Goal: Contribute content: Contribute content

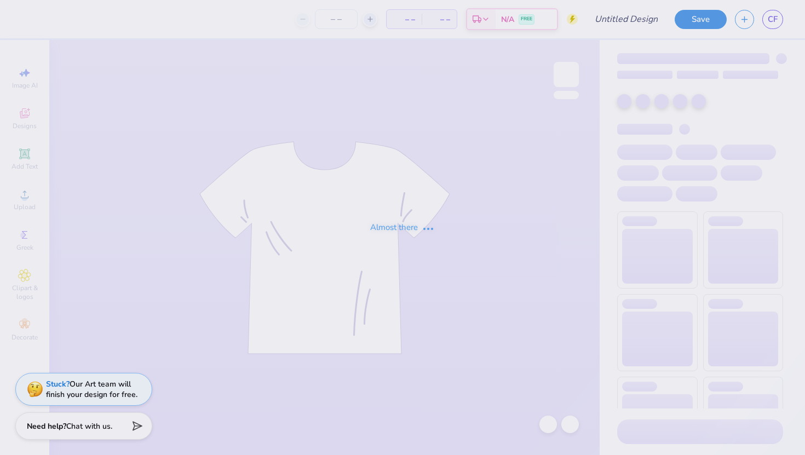
type input "FRESHMAN SHIRT IDEA"
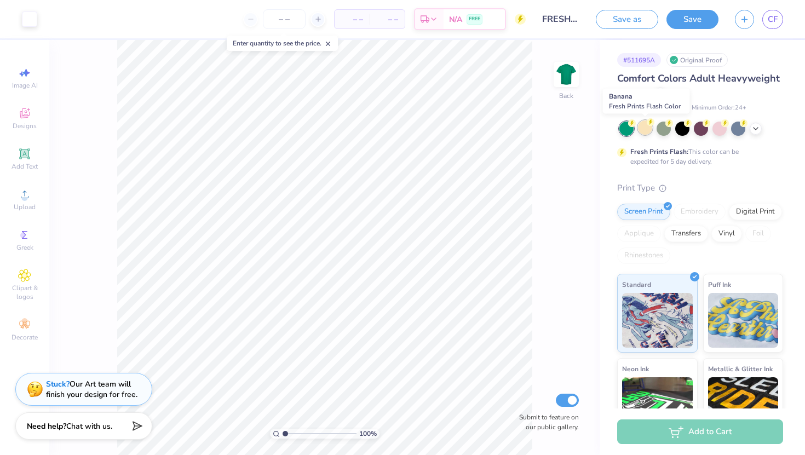
click at [644, 131] on div at bounding box center [645, 127] width 14 height 14
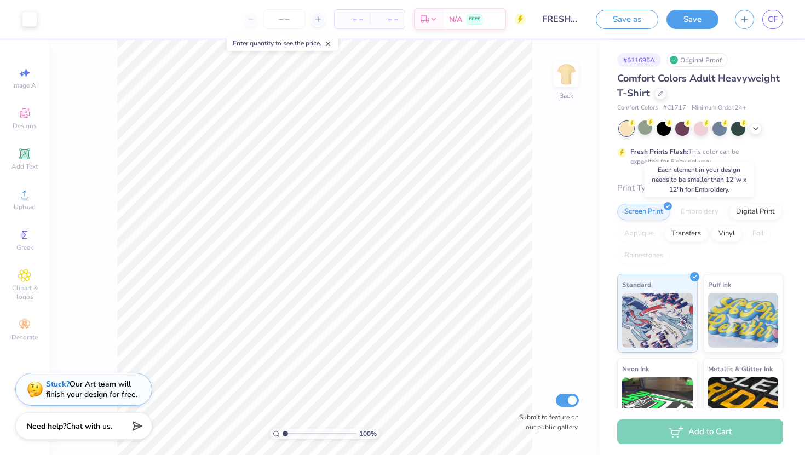
click at [703, 210] on div "Embroidery" at bounding box center [699, 212] width 52 height 16
click at [699, 211] on div "Embroidery" at bounding box center [699, 212] width 52 height 16
type input "11.99"
type input "2.50"
type input "4.42"
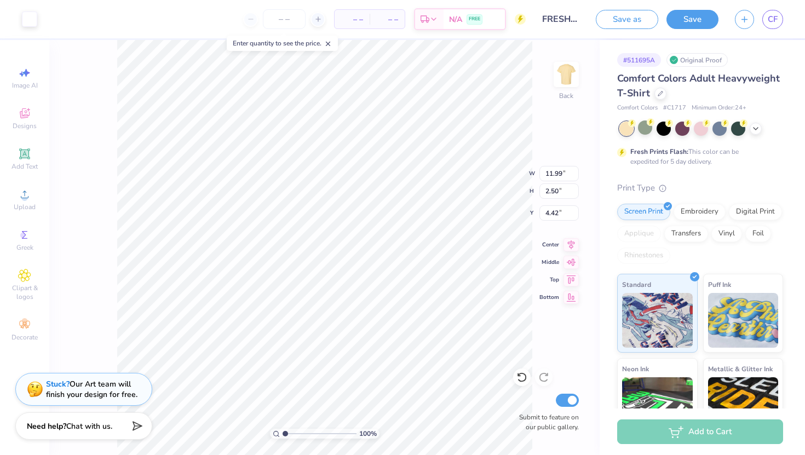
type input "4.43"
click at [694, 212] on div "Embroidery" at bounding box center [699, 210] width 52 height 16
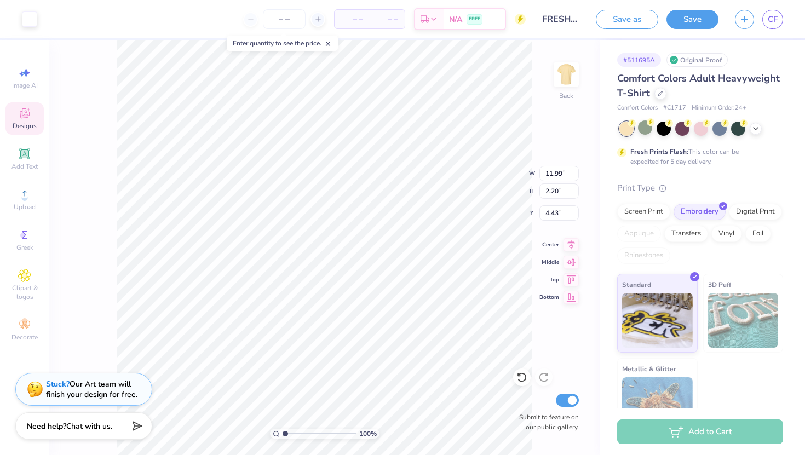
type input "4.48"
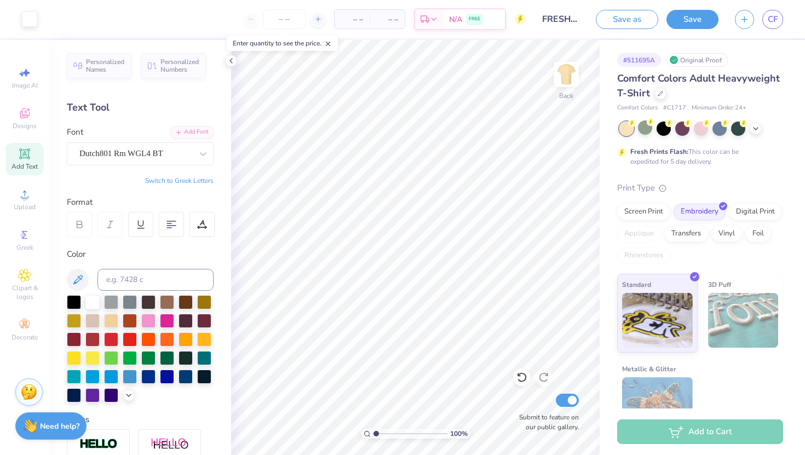
click at [558, 25] on input "FRESHMAN SHIRT IDEA" at bounding box center [561, 19] width 54 height 22
drag, startPoint x: 557, startPoint y: 21, endPoint x: 557, endPoint y: 28, distance: 7.1
click at [557, 21] on input "FRESHMAN SHIRT IDEA" at bounding box center [561, 19] width 54 height 22
click at [556, 14] on input "FRESHMAN SHIRT IDEA" at bounding box center [561, 19] width 54 height 22
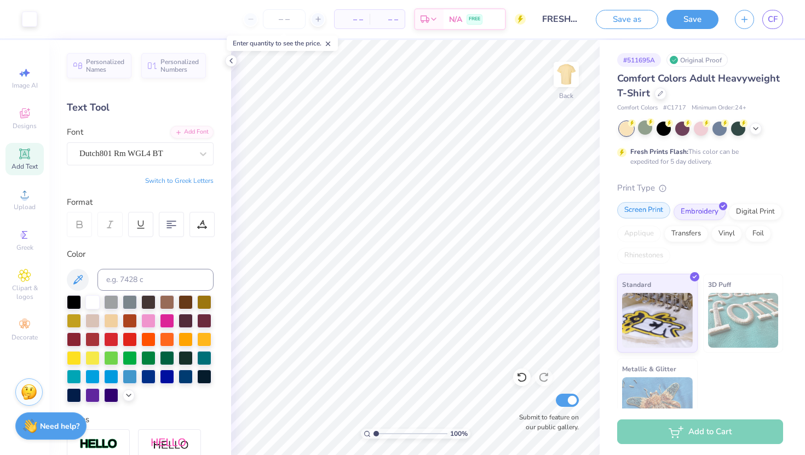
click at [639, 210] on div "Screen Print" at bounding box center [643, 210] width 53 height 16
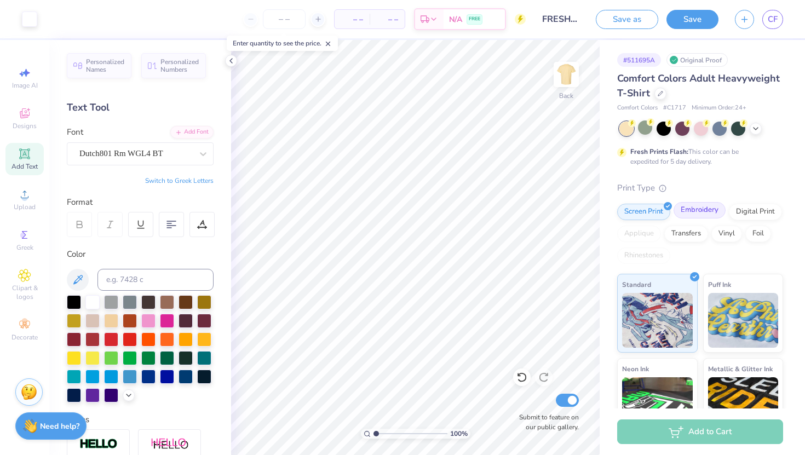
click at [681, 209] on div "Embroidery" at bounding box center [699, 210] width 52 height 16
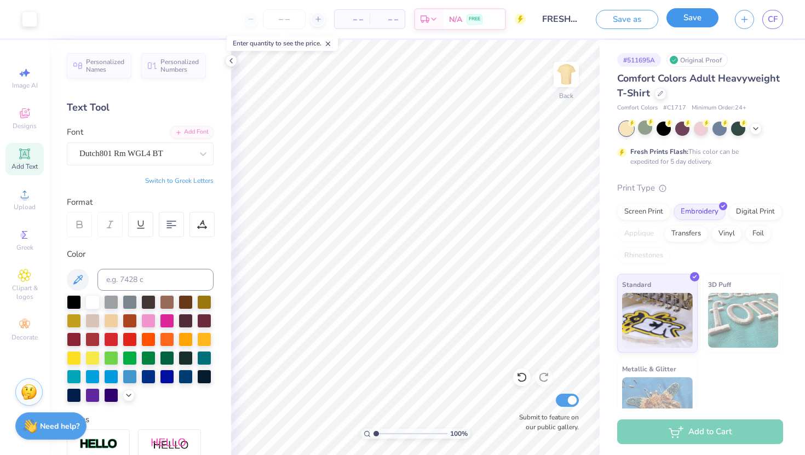
click at [696, 19] on button "Save" at bounding box center [692, 17] width 52 height 19
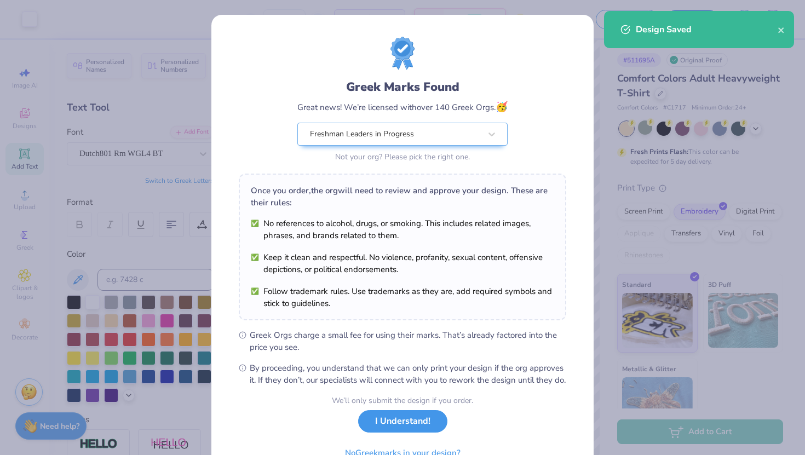
click at [392, 432] on button "I Understand!" at bounding box center [402, 421] width 89 height 22
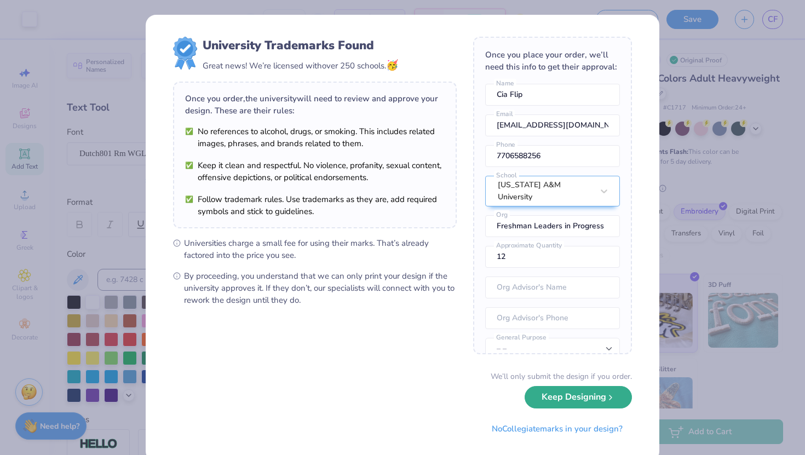
click at [546, 401] on button "Keep Designing" at bounding box center [577, 397] width 107 height 22
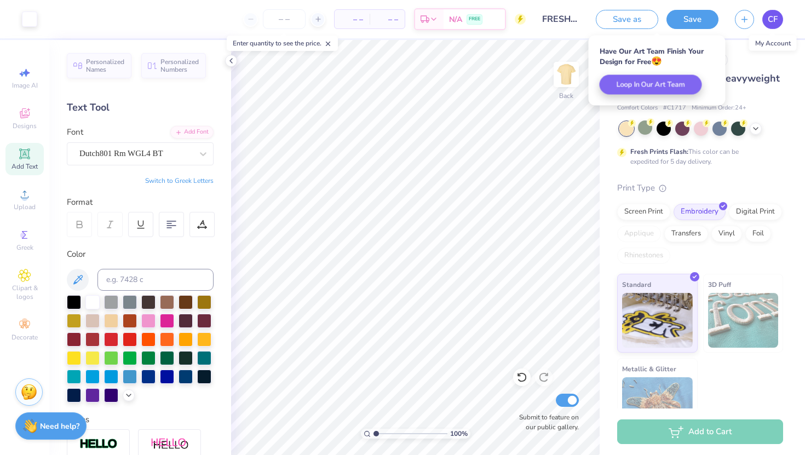
click at [770, 24] on span "CF" at bounding box center [772, 19] width 10 height 13
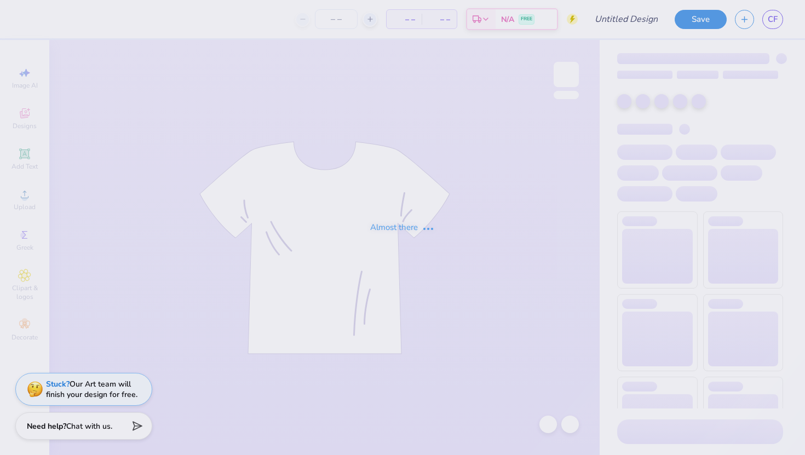
type input "FRESHMAN SHIRT IDEA"
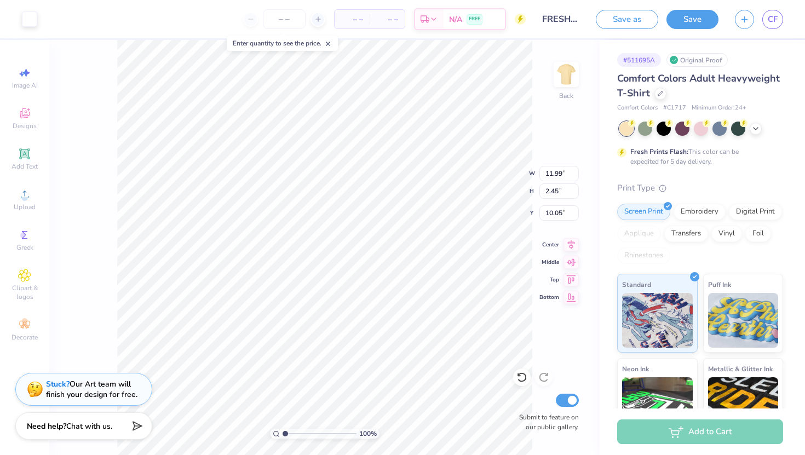
type input "10.05"
type input "3.70"
type input "0.74"
type input "11.50"
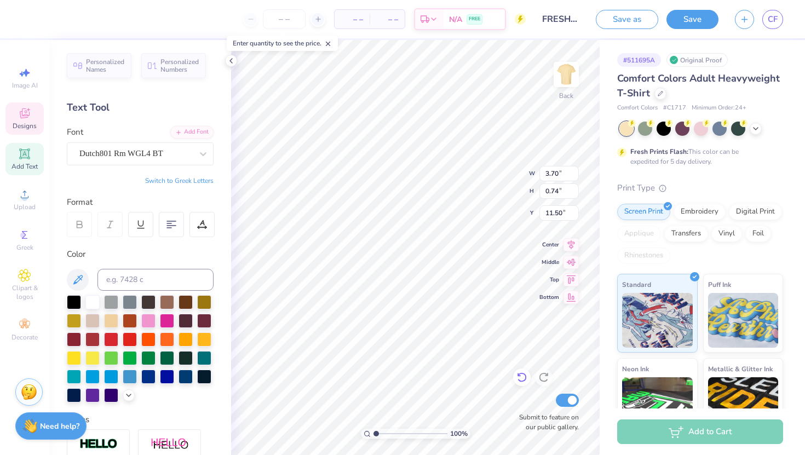
click at [526, 374] on icon at bounding box center [521, 377] width 11 height 11
type textarea "FRESHMAN LEADERS in PROGRESS"
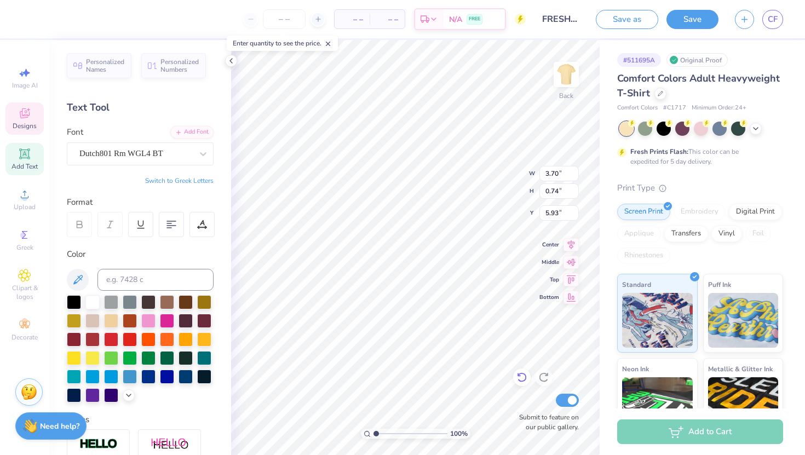
click at [521, 379] on icon at bounding box center [521, 377] width 11 height 11
click at [779, 15] on link "CF" at bounding box center [772, 19] width 21 height 19
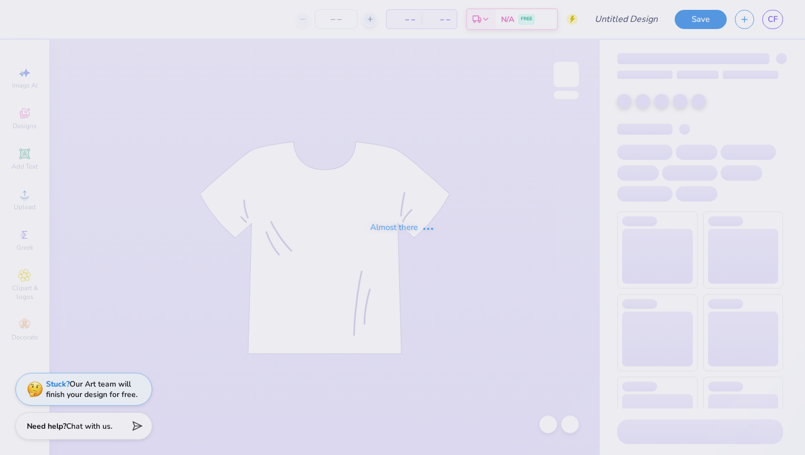
type input "freshman shirt idea"
type input "12"
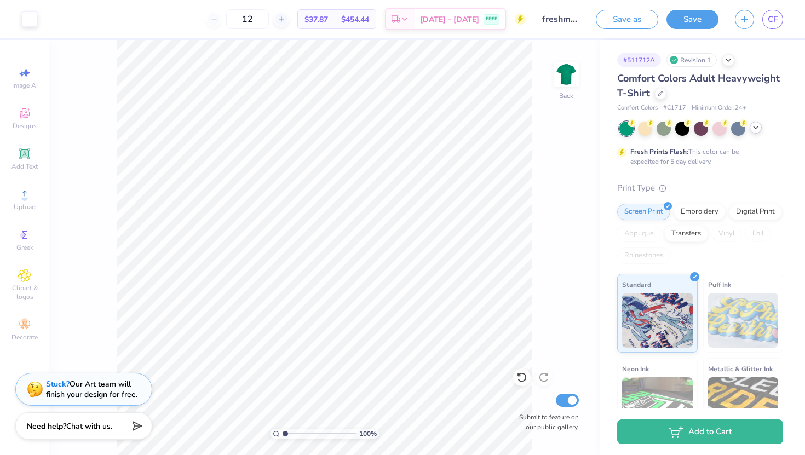
click at [753, 132] on div at bounding box center [755, 127] width 12 height 12
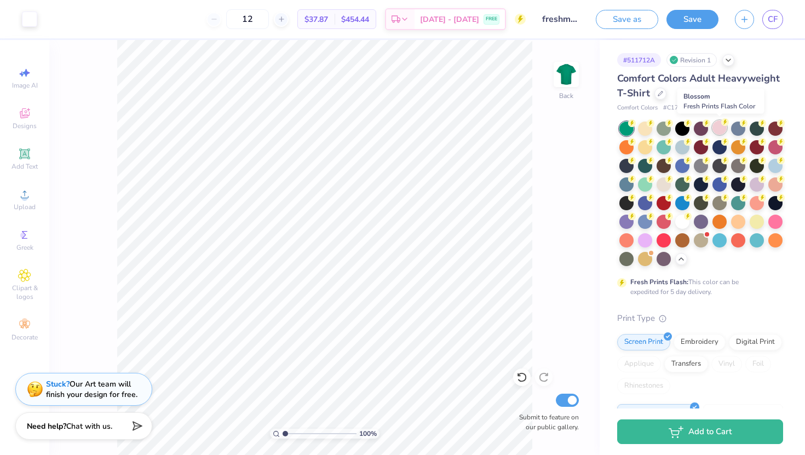
click at [719, 130] on div at bounding box center [719, 127] width 14 height 14
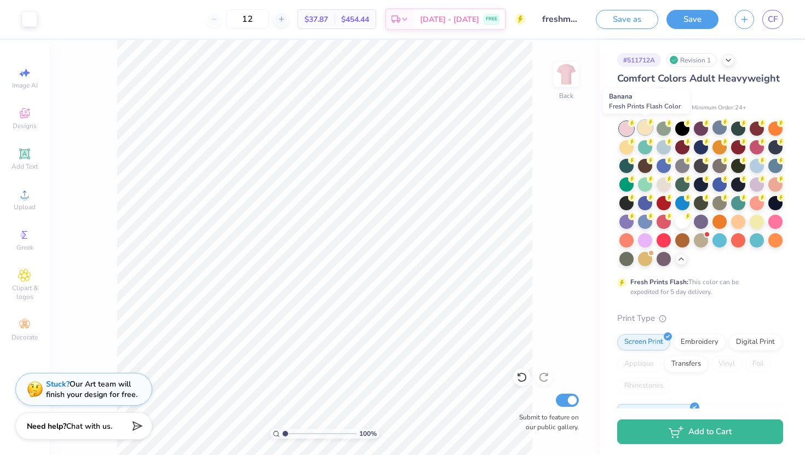
click at [651, 128] on div at bounding box center [645, 127] width 14 height 14
click at [702, 130] on div at bounding box center [700, 127] width 14 height 14
click at [650, 129] on div at bounding box center [645, 127] width 14 height 14
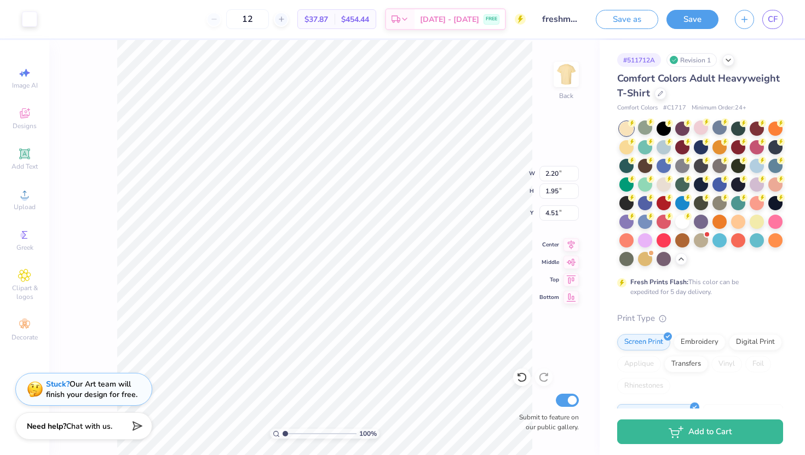
type input "3.52"
click at [27, 156] on icon at bounding box center [24, 153] width 8 height 8
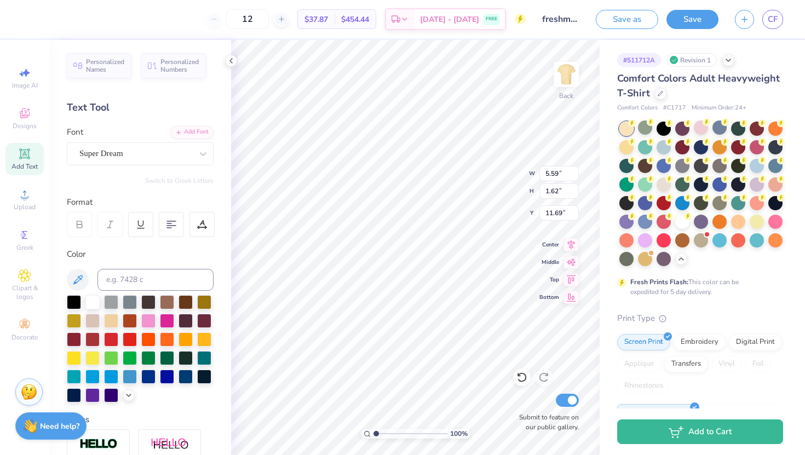
type textarea "FLIP"
type textarea "FLiP"
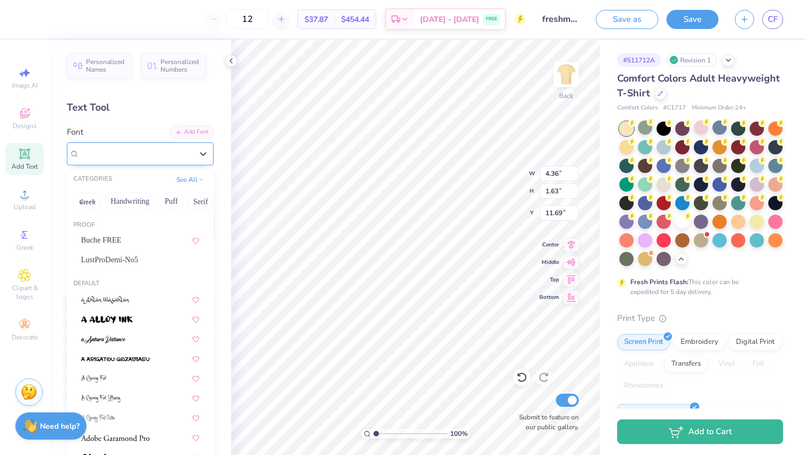
click at [158, 159] on div "Super Dream" at bounding box center [135, 153] width 115 height 17
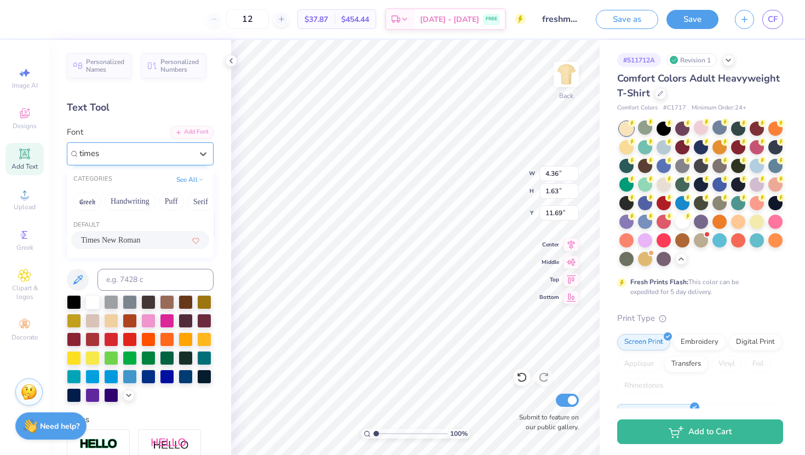
click at [136, 241] on span "Times New Roman" at bounding box center [110, 239] width 59 height 11
type input "times"
click at [193, 157] on div at bounding box center [203, 154] width 20 height 20
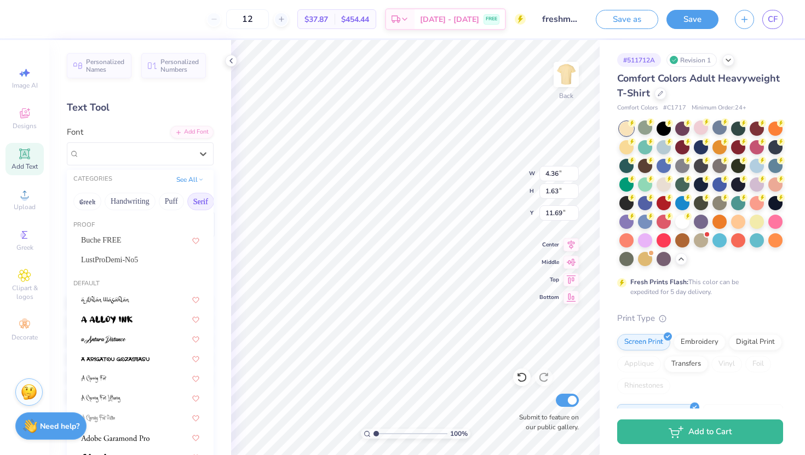
click at [199, 196] on button "Serif" at bounding box center [200, 202] width 27 height 18
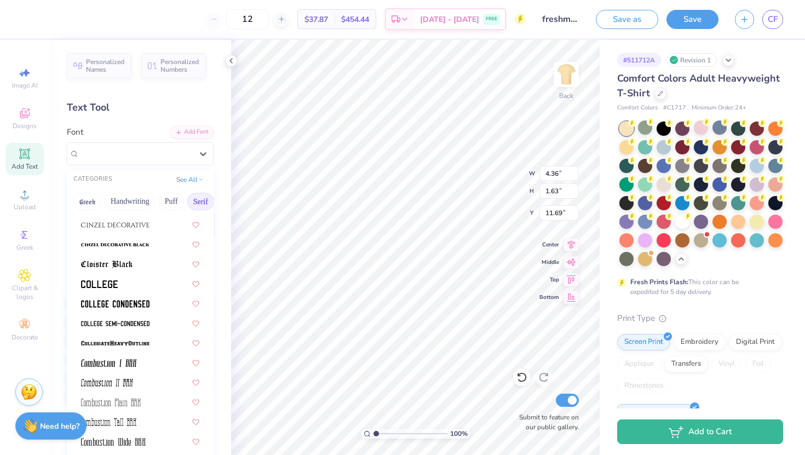
scroll to position [342, 0]
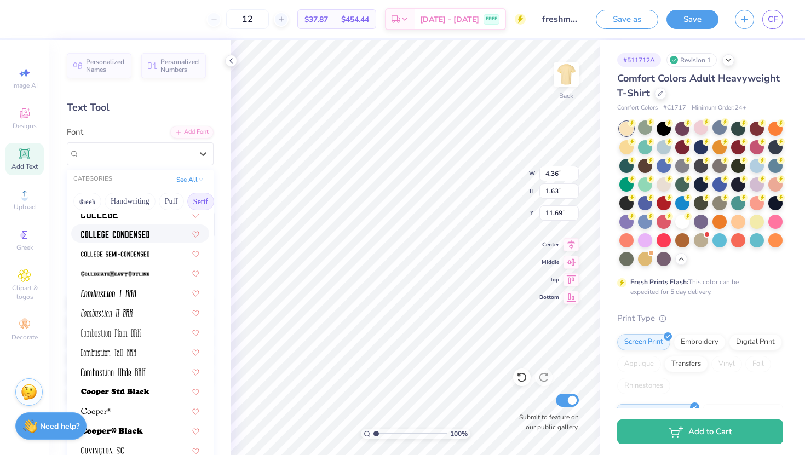
click at [144, 237] on img at bounding box center [115, 234] width 68 height 8
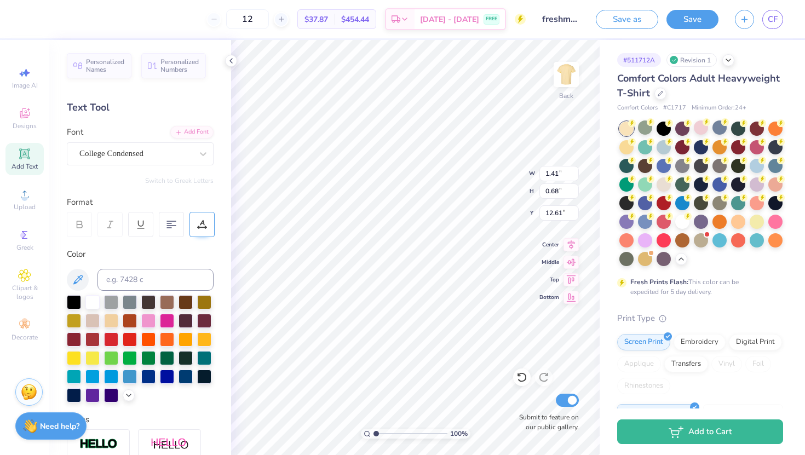
type input "1.41"
type input "0.68"
type input "5.75"
click at [575, 68] on img at bounding box center [566, 75] width 44 height 44
click at [25, 119] on icon at bounding box center [24, 113] width 13 height 13
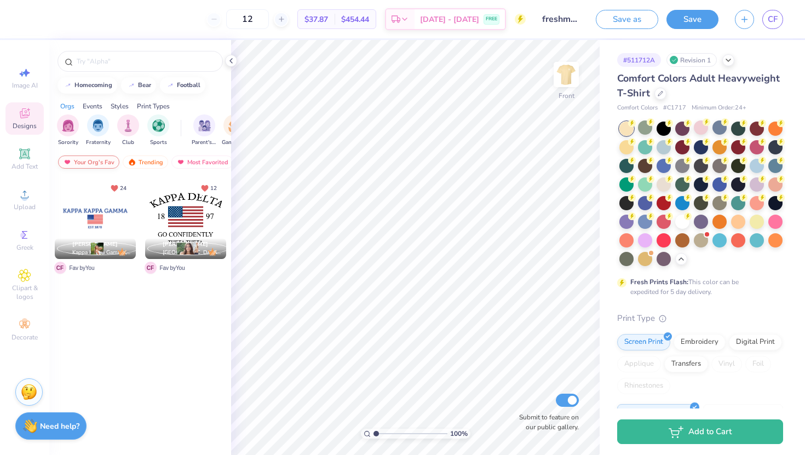
click at [98, 159] on div "Your Org's Fav" at bounding box center [88, 161] width 61 height 13
click at [132, 166] on div "Trending" at bounding box center [145, 161] width 45 height 13
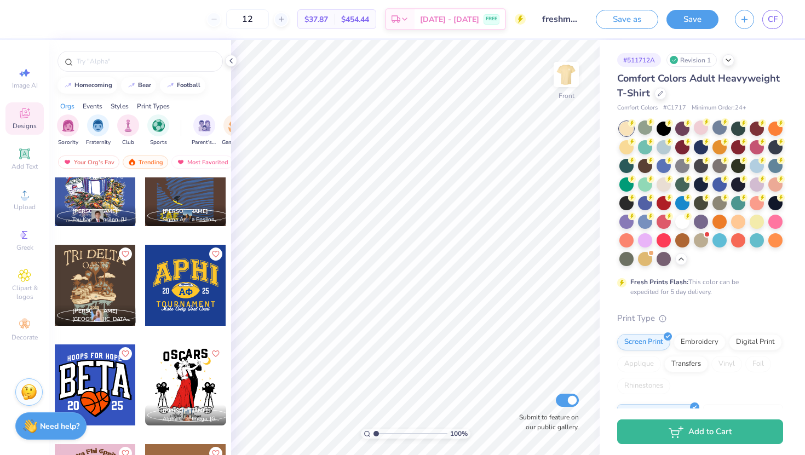
scroll to position [4821, 0]
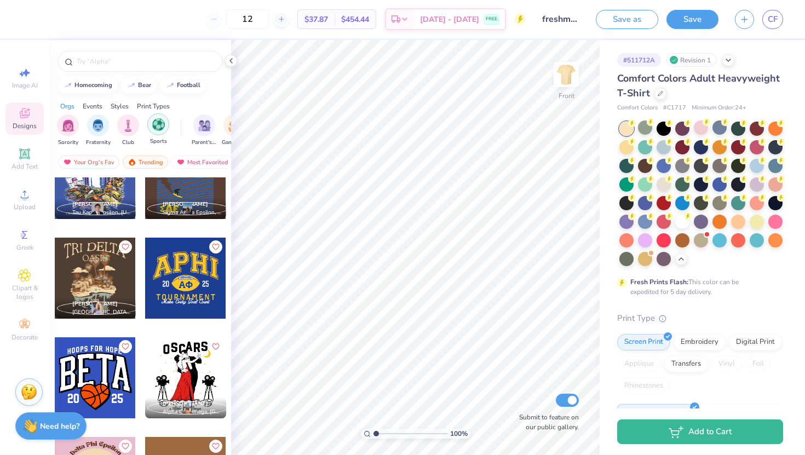
click at [149, 125] on div "filter for Sports" at bounding box center [158, 124] width 22 height 22
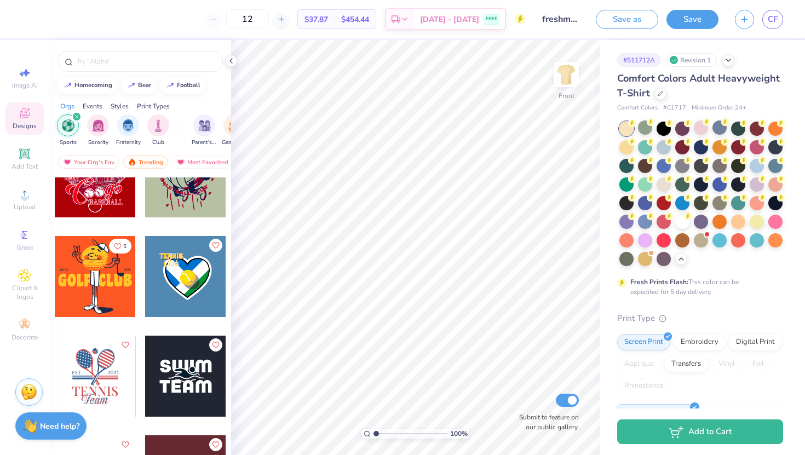
scroll to position [5357, 0]
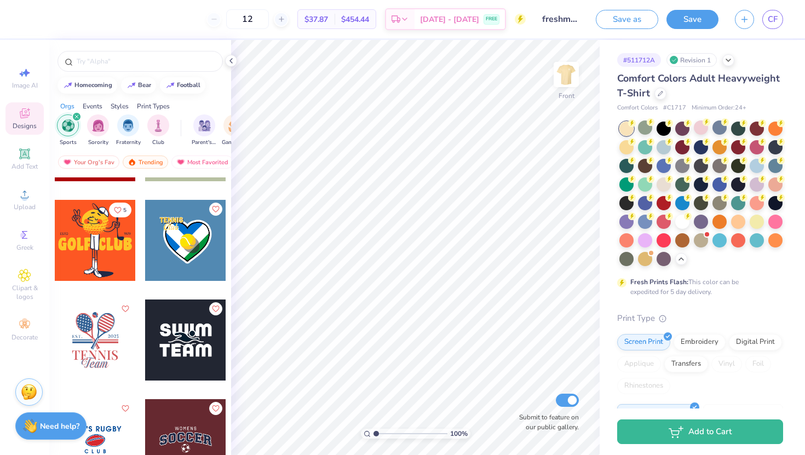
click at [77, 117] on icon "filter for Sports" at bounding box center [76, 116] width 3 height 3
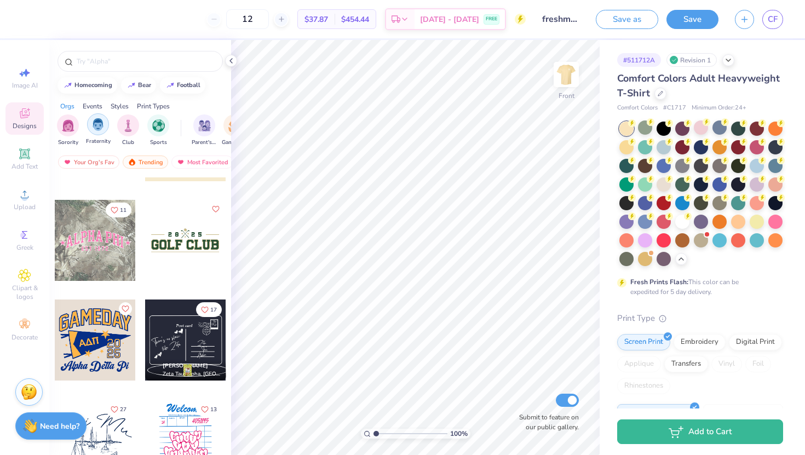
click at [92, 128] on img "filter for Fraternity" at bounding box center [98, 124] width 12 height 13
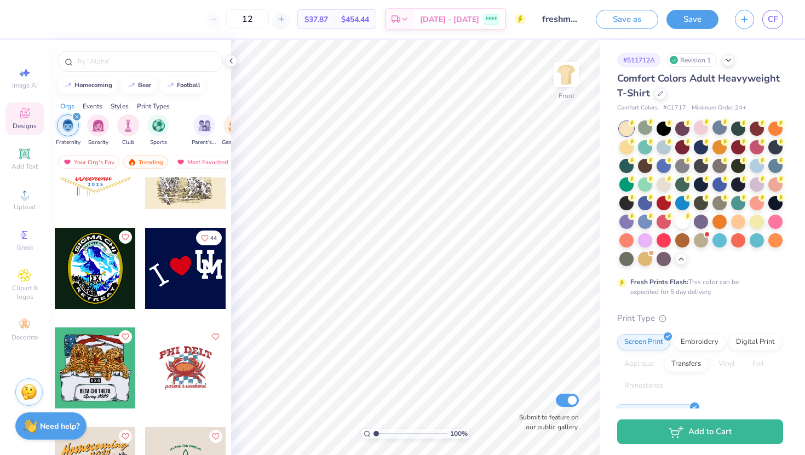
scroll to position [1138, 0]
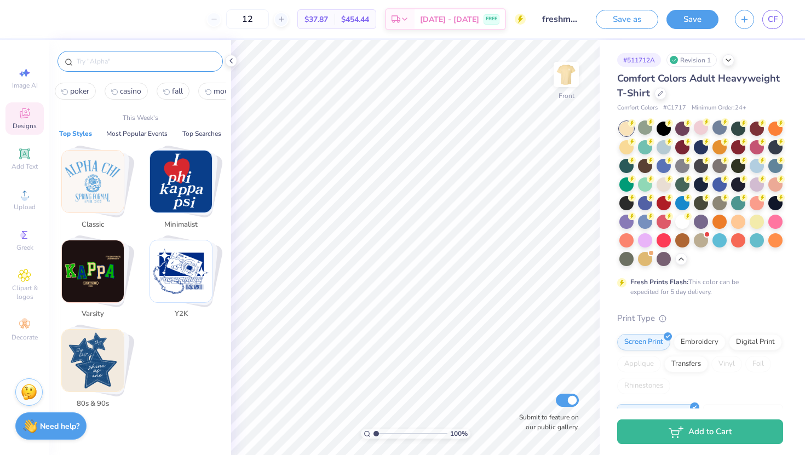
click at [157, 62] on input "text" at bounding box center [146, 61] width 140 height 11
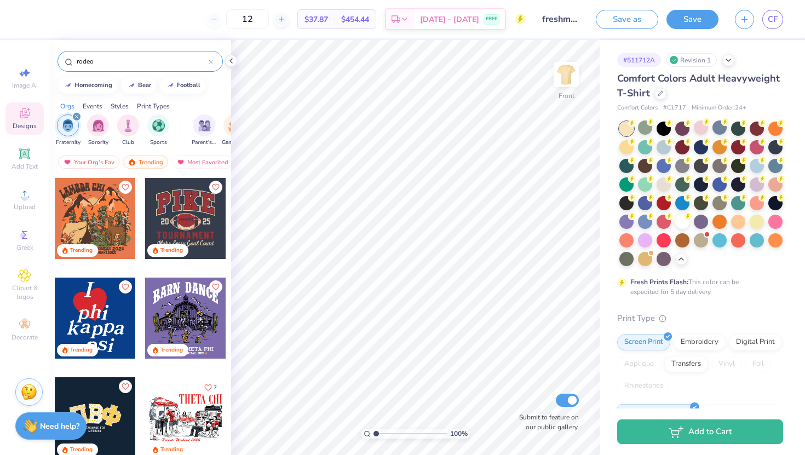
type input "rodeo"
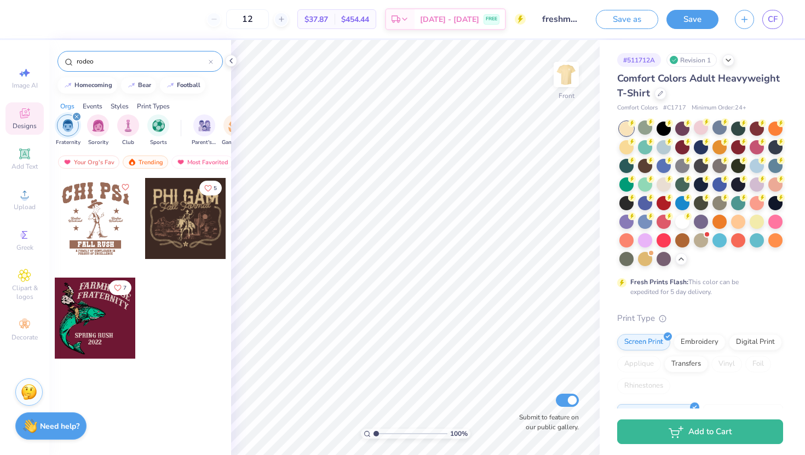
click at [78, 118] on icon "filter for Fraternity" at bounding box center [76, 116] width 4 height 4
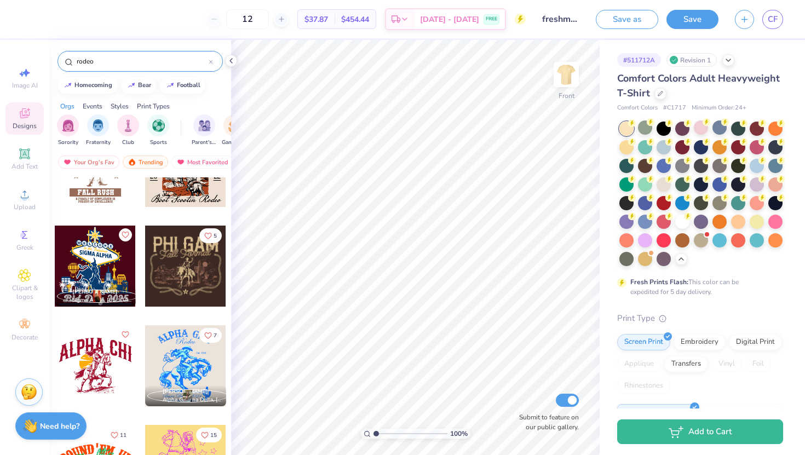
scroll to position [0, 0]
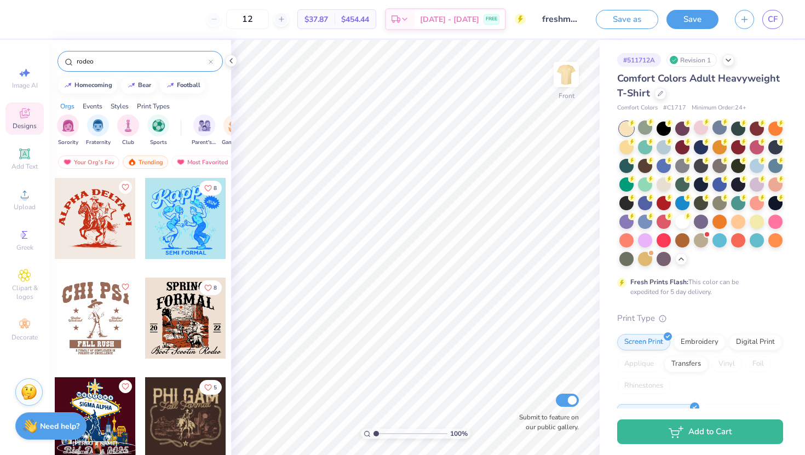
click at [128, 55] on div "rodeo" at bounding box center [139, 61] width 165 height 21
drag, startPoint x: 128, startPoint y: 59, endPoint x: 68, endPoint y: 51, distance: 60.1
click at [68, 51] on div "rodeo" at bounding box center [139, 61] width 165 height 21
type input "southern"
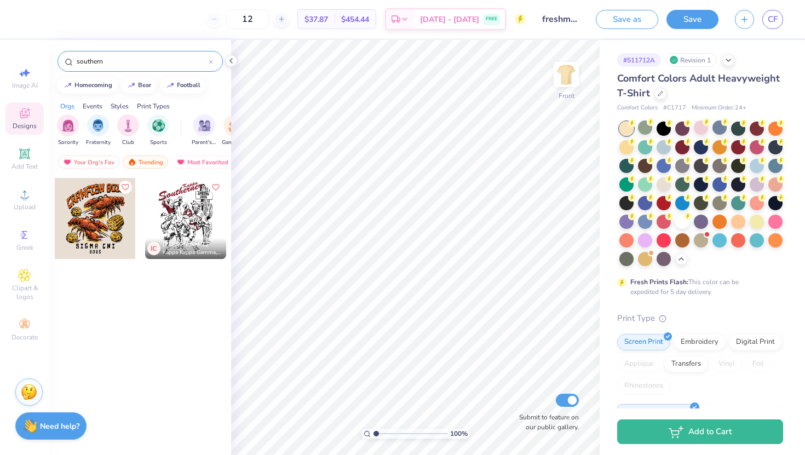
click at [210, 65] on div at bounding box center [211, 61] width 4 height 10
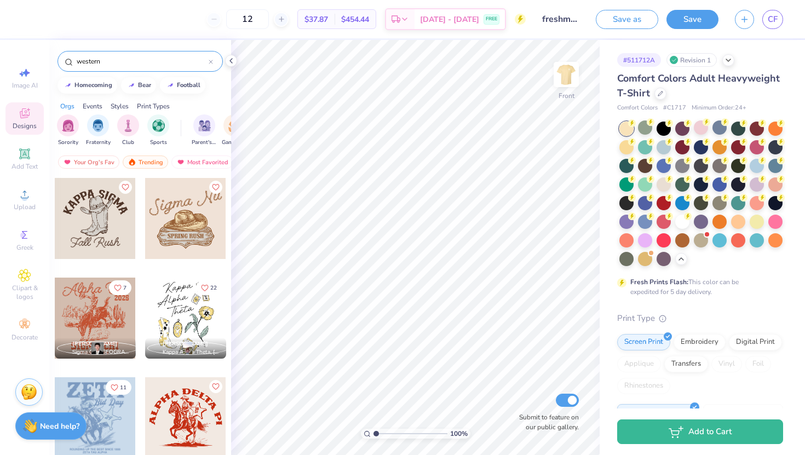
type input "western"
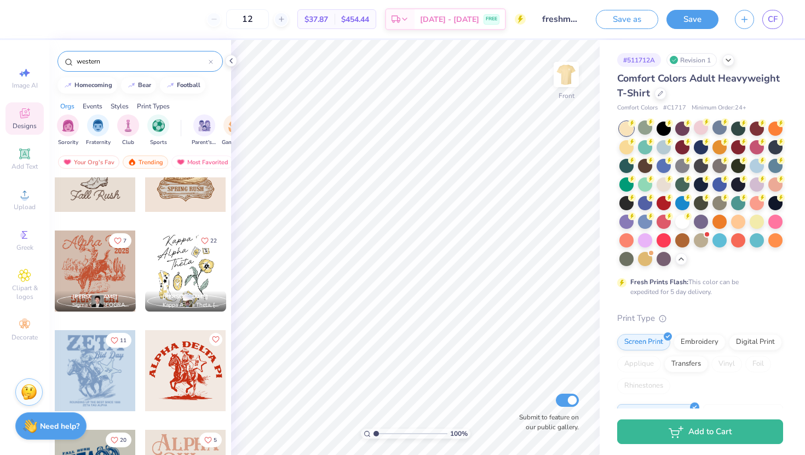
scroll to position [50, 0]
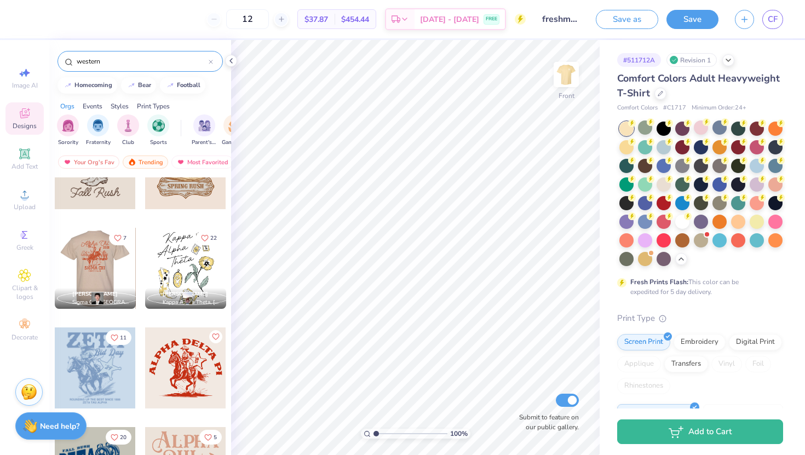
click at [106, 284] on div at bounding box center [94, 268] width 81 height 81
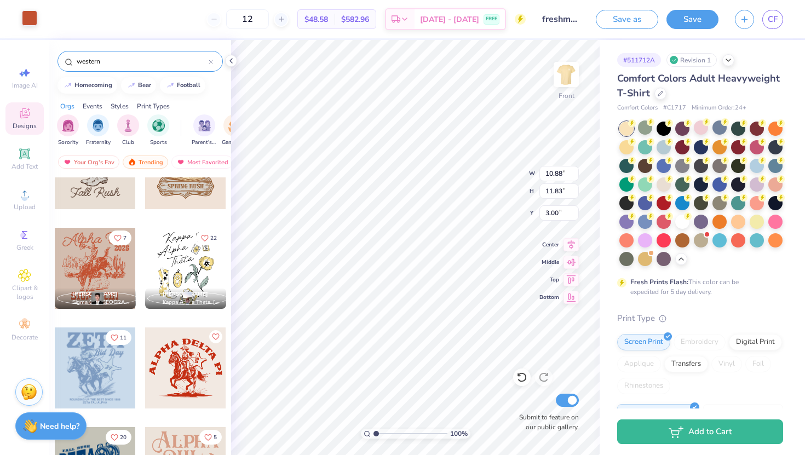
click at [32, 21] on div at bounding box center [29, 17] width 15 height 15
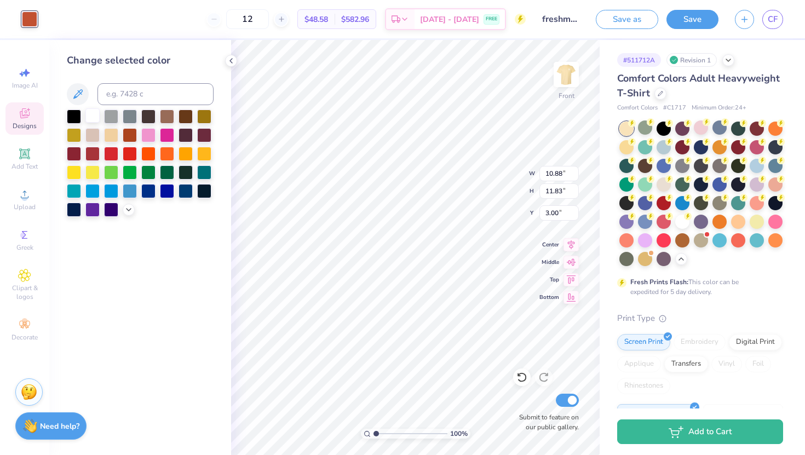
click at [91, 114] on div at bounding box center [92, 115] width 14 height 14
click at [75, 115] on div at bounding box center [74, 115] width 14 height 14
click at [113, 115] on div at bounding box center [111, 115] width 14 height 14
click at [91, 119] on div at bounding box center [92, 115] width 14 height 14
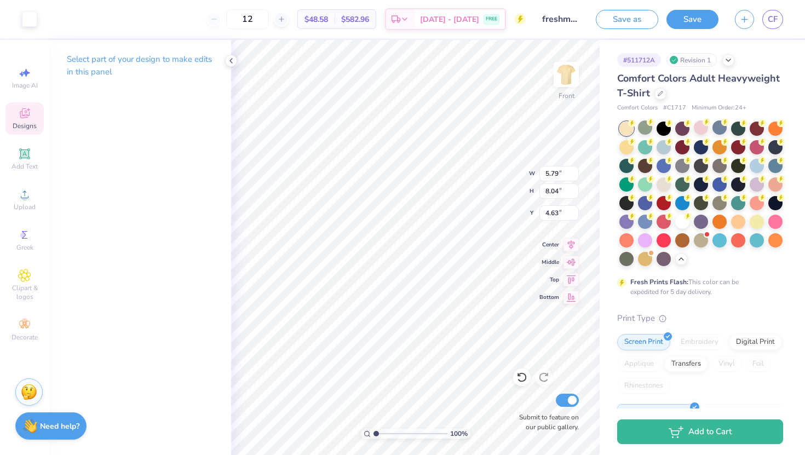
type input "4.63"
click at [522, 381] on icon at bounding box center [521, 378] width 9 height 10
type input "3.35"
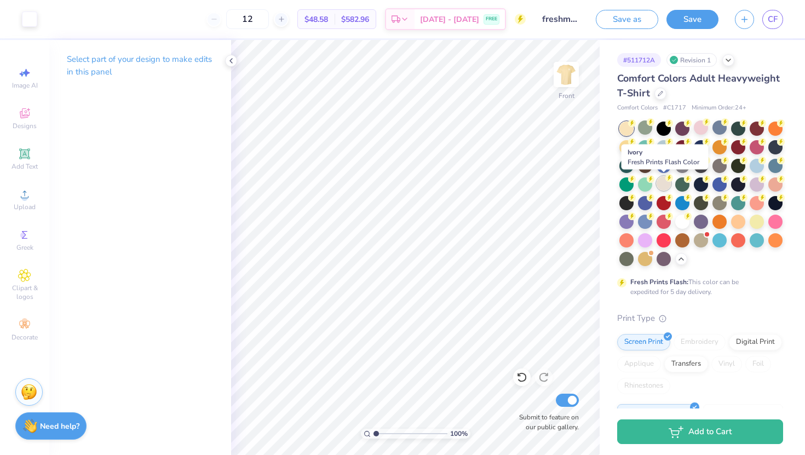
click at [668, 184] on div at bounding box center [663, 183] width 14 height 14
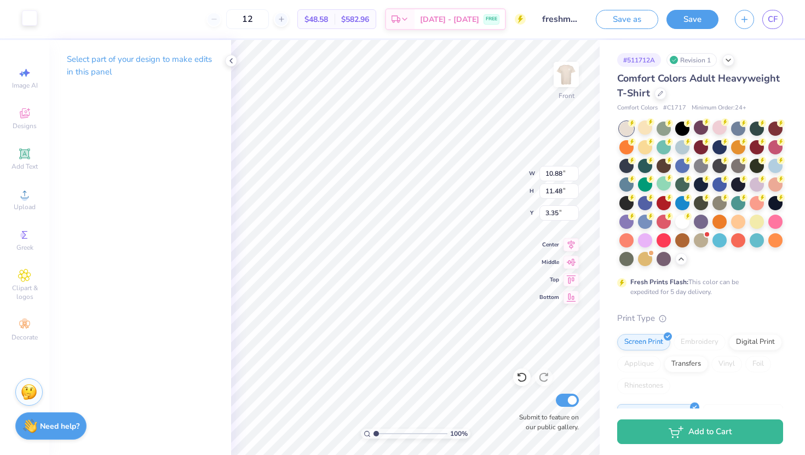
click at [32, 21] on div at bounding box center [29, 17] width 15 height 15
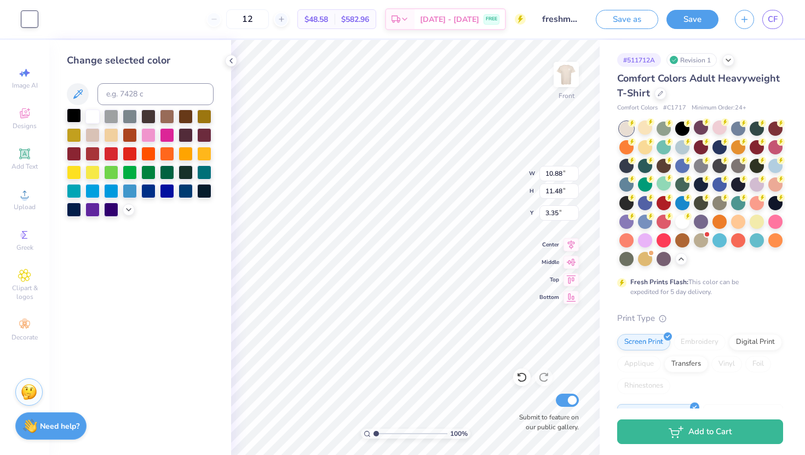
click at [74, 117] on div at bounding box center [74, 115] width 14 height 14
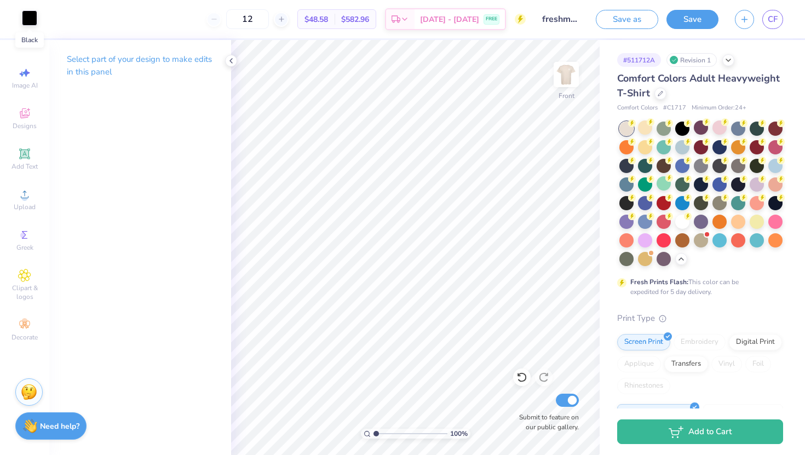
click at [29, 21] on div at bounding box center [29, 17] width 15 height 15
click at [33, 21] on div at bounding box center [29, 17] width 15 height 15
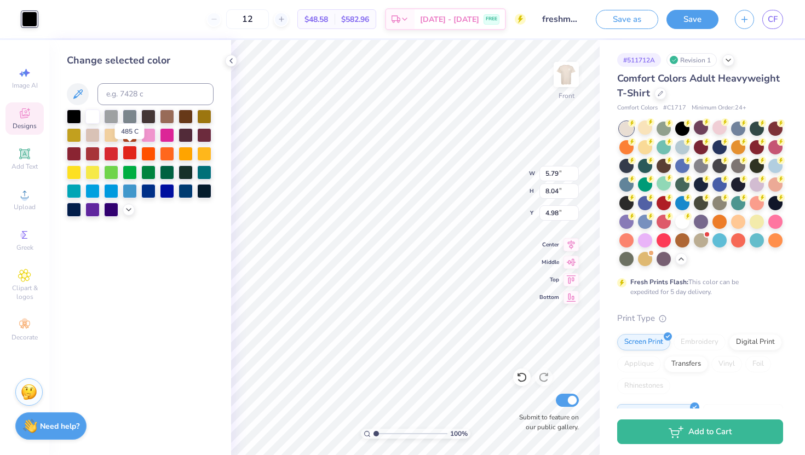
click at [130, 152] on div at bounding box center [130, 153] width 14 height 14
click at [89, 154] on div at bounding box center [92, 153] width 14 height 14
click at [73, 154] on div at bounding box center [74, 153] width 14 height 14
click at [76, 117] on div at bounding box center [74, 115] width 14 height 14
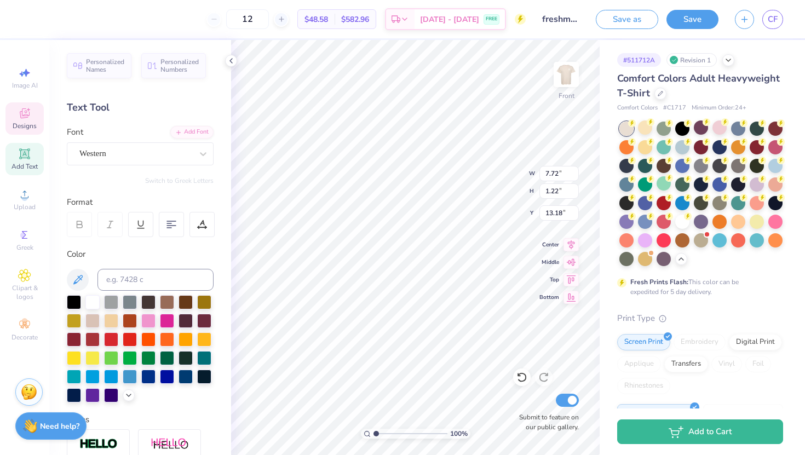
scroll to position [0, 0]
type textarea "FLiP"
type input "14.60"
type textarea "D"
type textarea "2029"
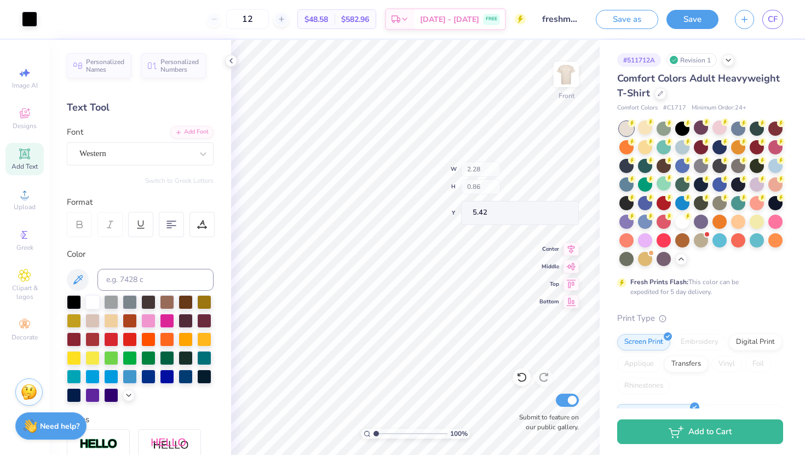
type input "5.42"
type textarea "2029"
type textarea "A"
type textarea "F"
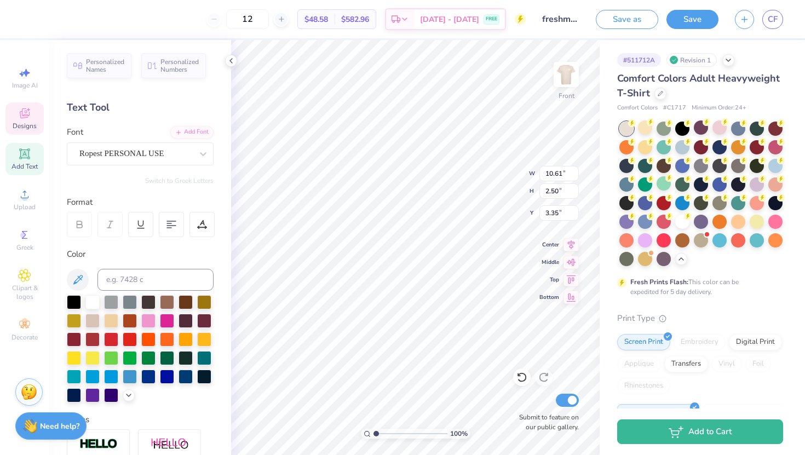
type textarea "Texas A&M"
type textarea "TEXAS A&M"
click at [525, 384] on div at bounding box center [522, 377] width 18 height 18
click at [522, 382] on icon at bounding box center [521, 377] width 11 height 11
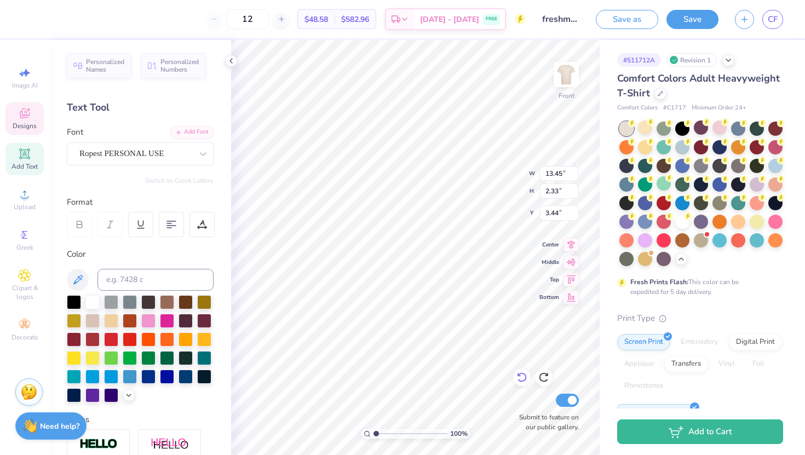
type input "3.44"
click at [519, 378] on icon at bounding box center [521, 377] width 11 height 11
type input "10.61"
type input "2.50"
type input "3.35"
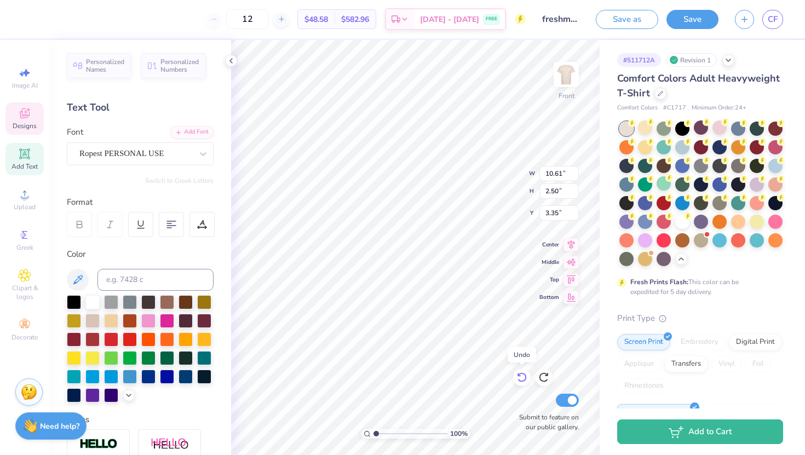
click at [519, 378] on icon at bounding box center [521, 377] width 11 height 11
type textarea "A"
type textarea "Texas A&M"
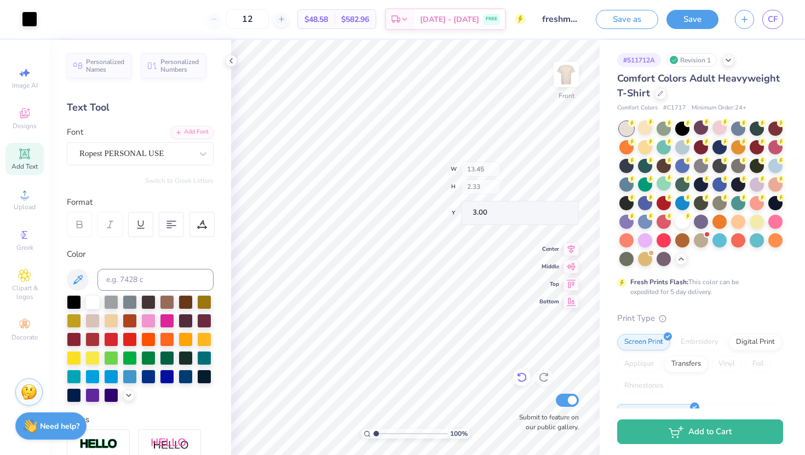
type input "3.00"
type input "3.60"
click at [568, 68] on img at bounding box center [566, 75] width 44 height 44
click at [73, 303] on div at bounding box center [74, 301] width 14 height 14
click at [76, 297] on div at bounding box center [74, 301] width 14 height 14
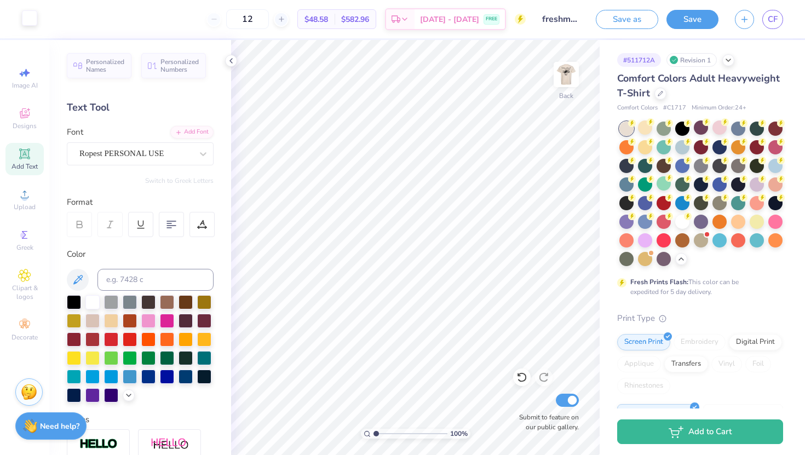
click at [29, 16] on div at bounding box center [29, 17] width 15 height 15
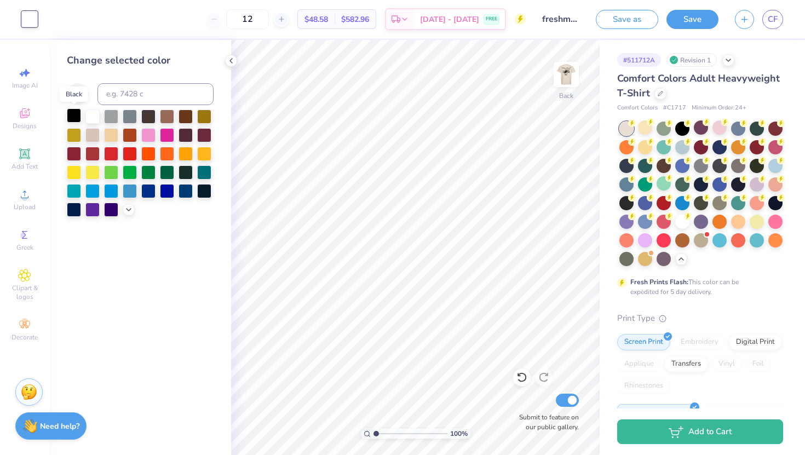
click at [78, 113] on div at bounding box center [74, 115] width 14 height 14
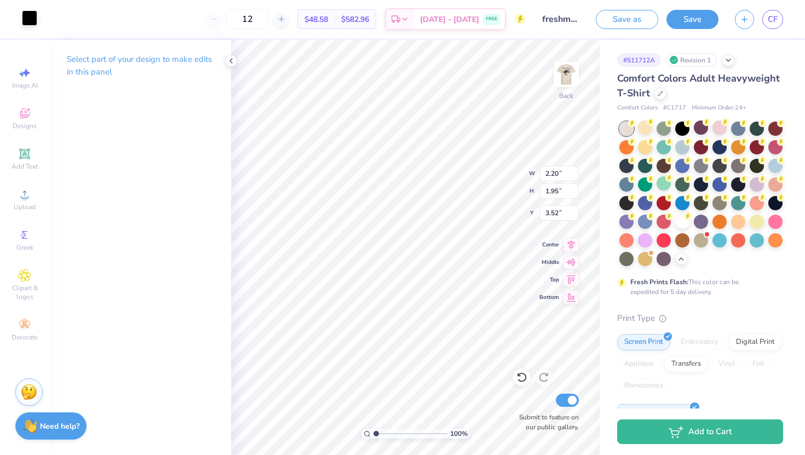
click at [37, 15] on div at bounding box center [29, 17] width 15 height 15
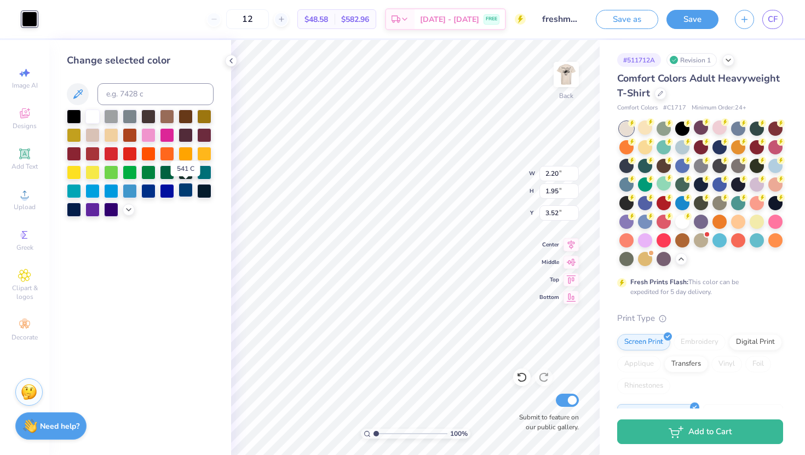
click at [183, 188] on div at bounding box center [185, 190] width 14 height 14
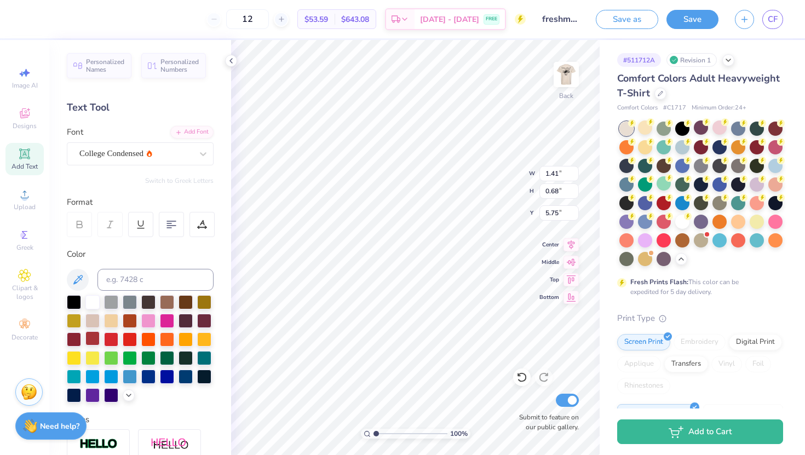
click at [89, 333] on div at bounding box center [92, 338] width 14 height 14
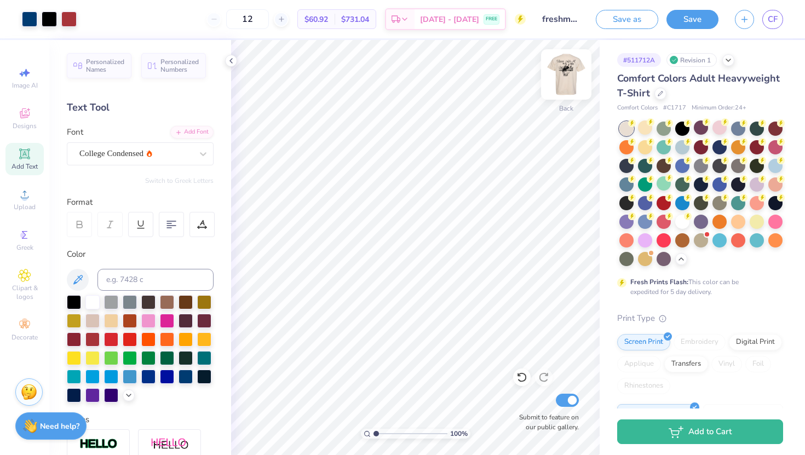
click at [571, 76] on img at bounding box center [566, 75] width 44 height 44
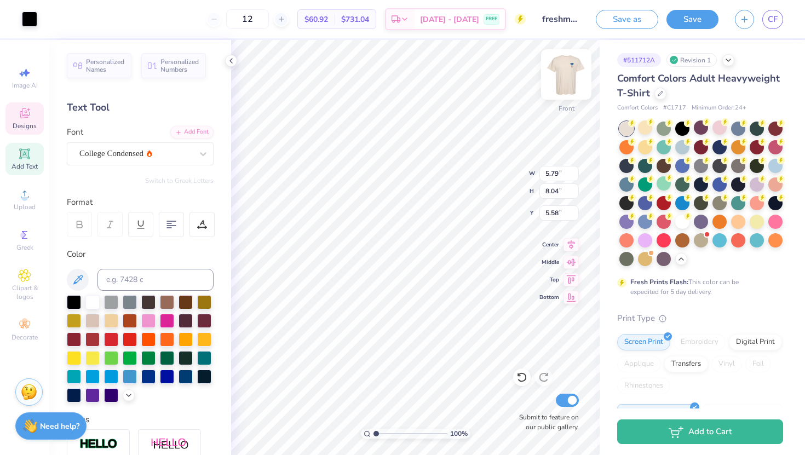
type input "5.79"
type input "8.04"
type input "5.71"
click at [34, 18] on div at bounding box center [29, 17] width 15 height 15
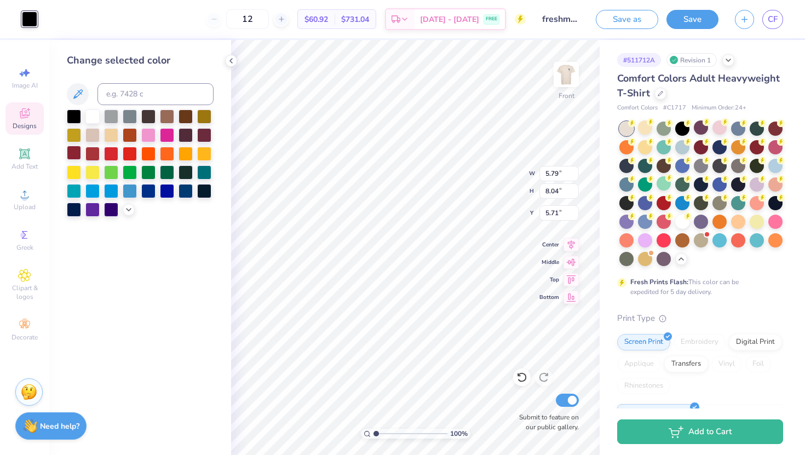
click at [76, 148] on div at bounding box center [74, 153] width 14 height 14
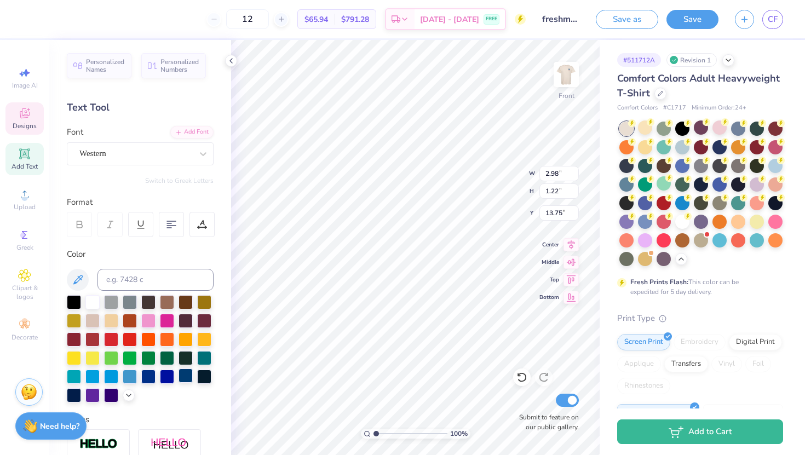
click at [190, 375] on div at bounding box center [185, 375] width 14 height 14
click at [141, 378] on div at bounding box center [148, 375] width 14 height 14
click at [74, 390] on div at bounding box center [74, 394] width 14 height 14
click at [222, 348] on div "Personalized Names Personalized Numbers Text Tool Add Font Font Western Switch …" at bounding box center [140, 247] width 182 height 415
click at [563, 80] on img at bounding box center [566, 75] width 44 height 44
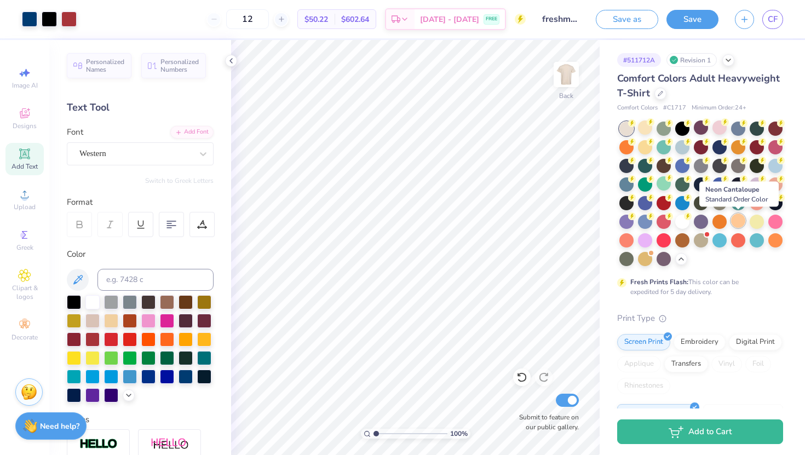
click at [737, 227] on div at bounding box center [738, 220] width 14 height 14
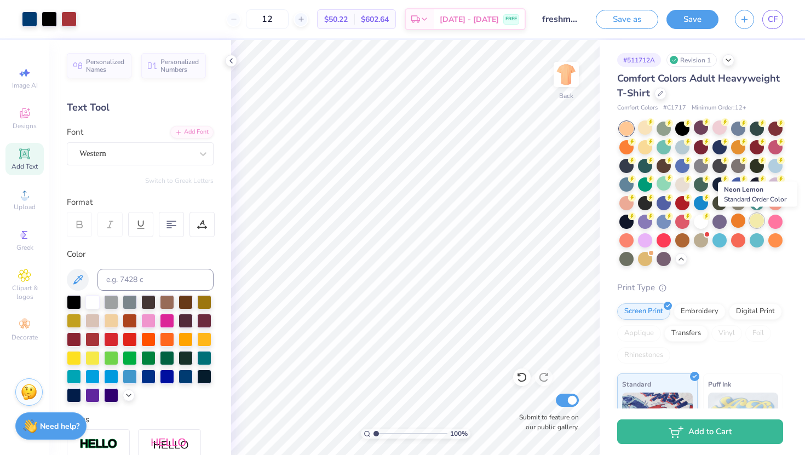
click at [751, 223] on div at bounding box center [756, 220] width 14 height 14
click at [771, 188] on div at bounding box center [775, 183] width 14 height 14
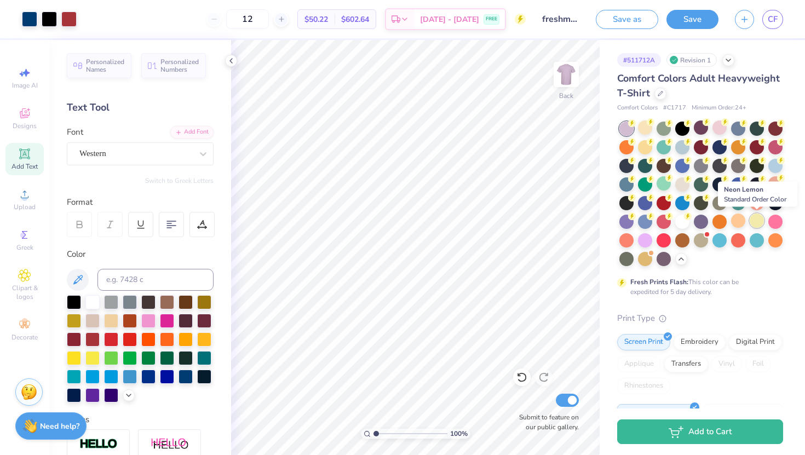
click at [756, 224] on div at bounding box center [756, 220] width 14 height 14
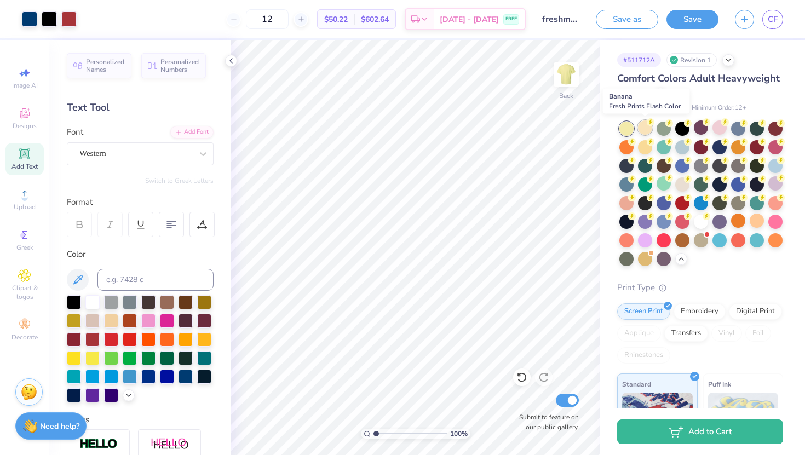
click at [644, 127] on div at bounding box center [645, 127] width 14 height 14
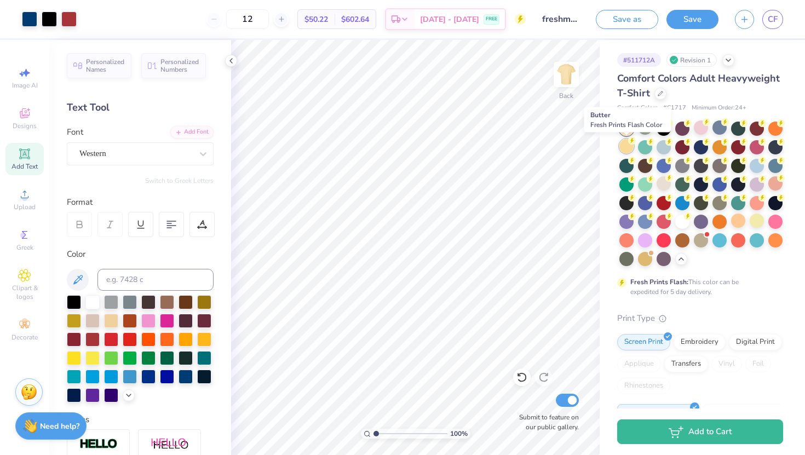
click at [628, 145] on div at bounding box center [626, 146] width 14 height 14
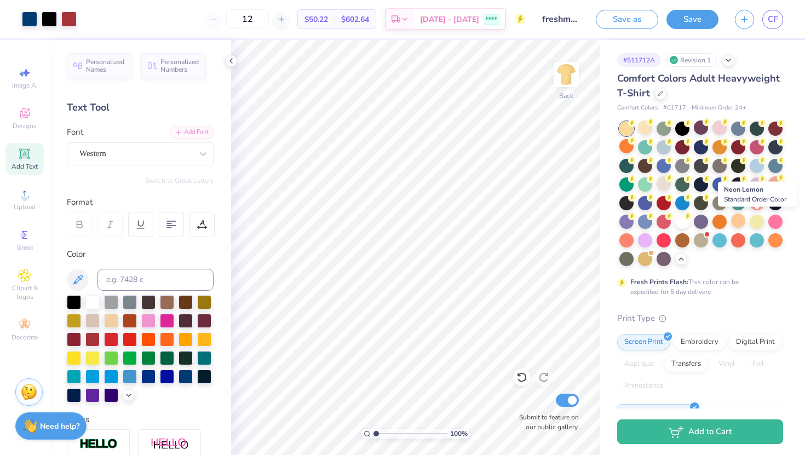
drag, startPoint x: 757, startPoint y: 222, endPoint x: 703, endPoint y: 277, distance: 77.4
click at [757, 223] on div at bounding box center [756, 222] width 14 height 14
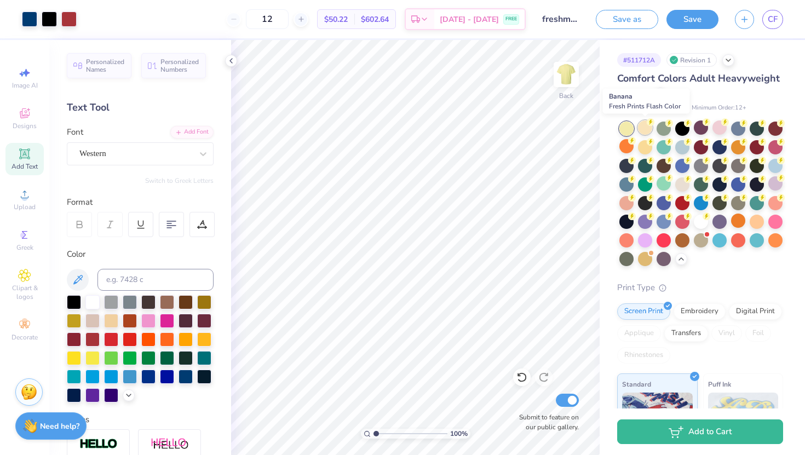
click at [649, 127] on div at bounding box center [645, 127] width 14 height 14
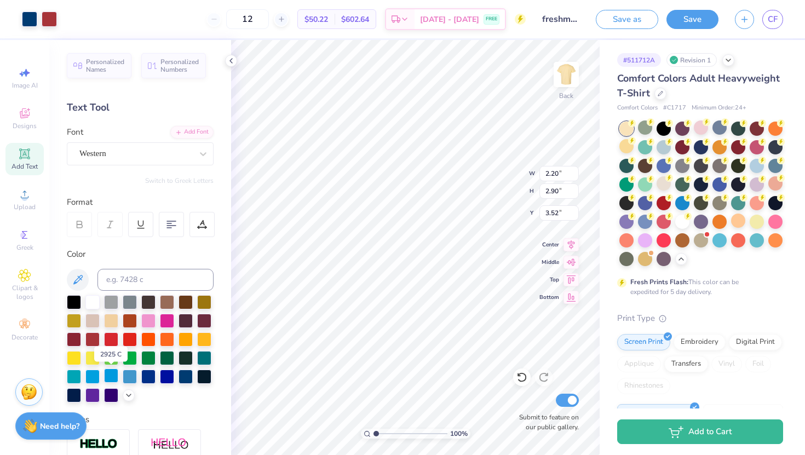
click at [114, 380] on div at bounding box center [111, 375] width 14 height 14
click at [113, 376] on div at bounding box center [111, 375] width 14 height 14
click at [24, 15] on div at bounding box center [29, 17] width 15 height 15
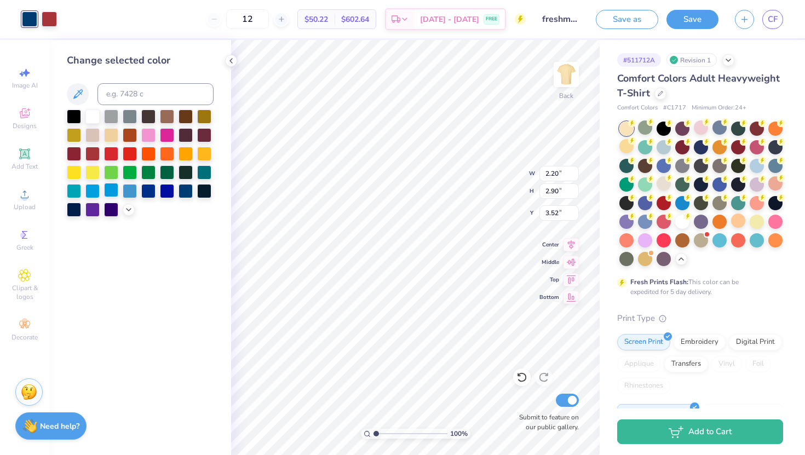
click at [111, 189] on div at bounding box center [111, 190] width 14 height 14
click at [89, 187] on div at bounding box center [92, 190] width 14 height 14
click at [107, 189] on div at bounding box center [111, 190] width 14 height 14
click at [94, 191] on div at bounding box center [92, 190] width 14 height 14
click at [45, 18] on div at bounding box center [49, 17] width 15 height 15
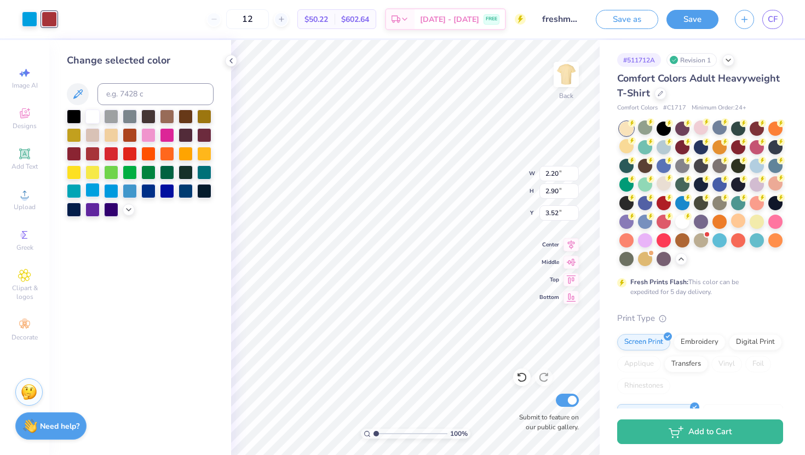
click at [93, 193] on div at bounding box center [92, 190] width 14 height 14
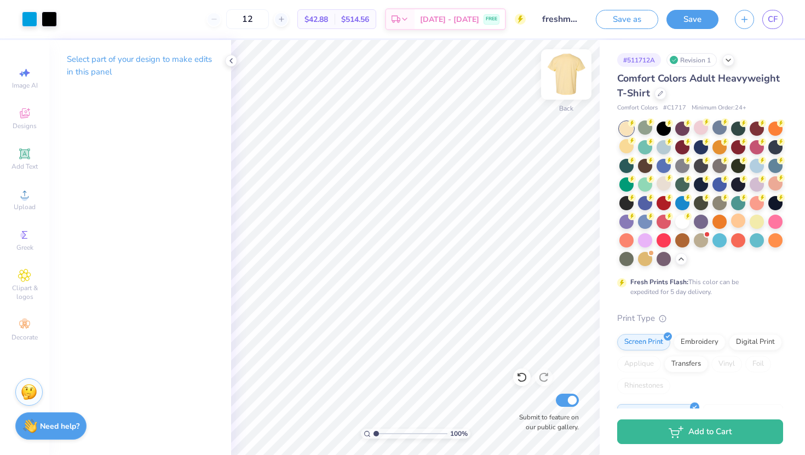
click at [557, 69] on img at bounding box center [566, 75] width 44 height 44
click at [33, 129] on span "Designs" at bounding box center [25, 125] width 24 height 9
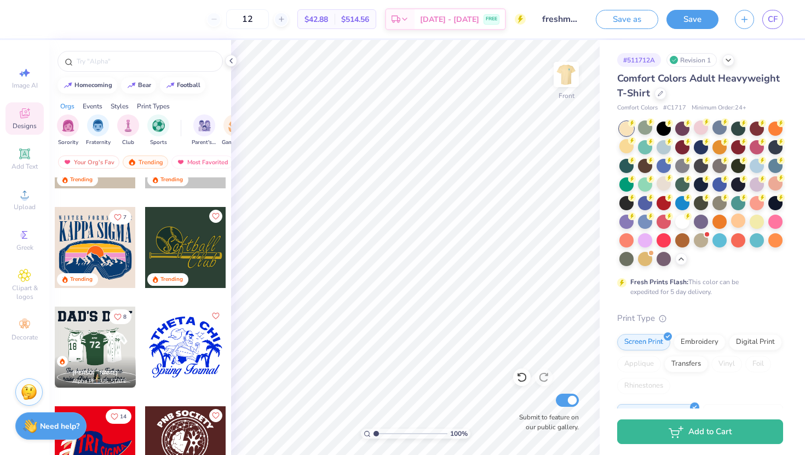
scroll to position [4162, 0]
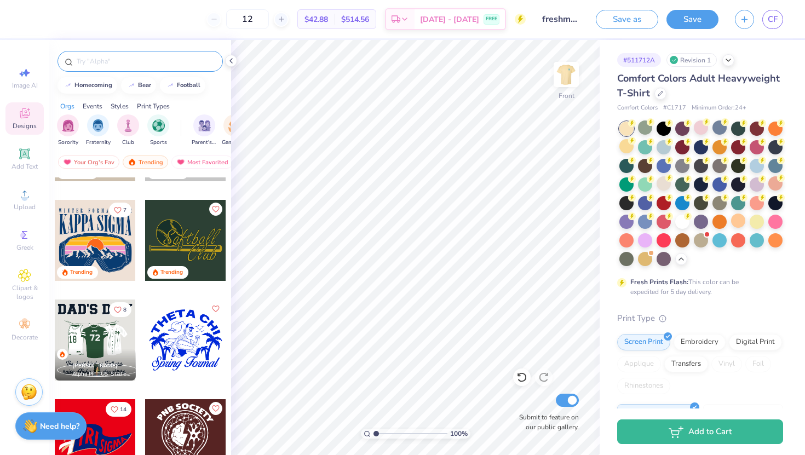
click at [152, 62] on input "text" at bounding box center [146, 61] width 140 height 11
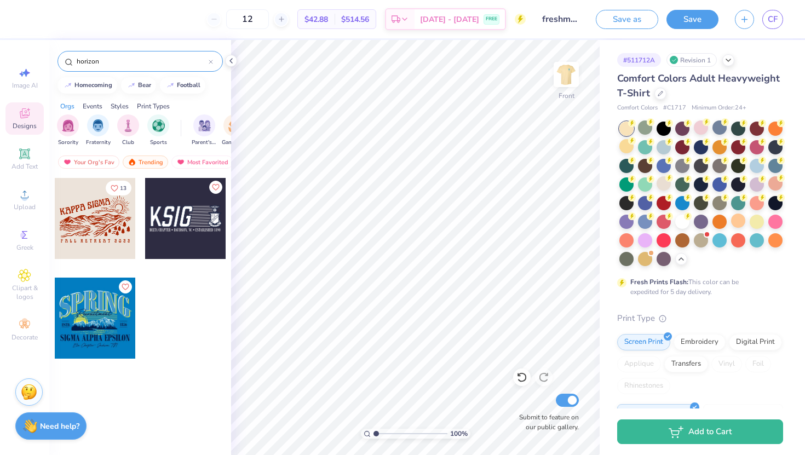
type input "horizon"
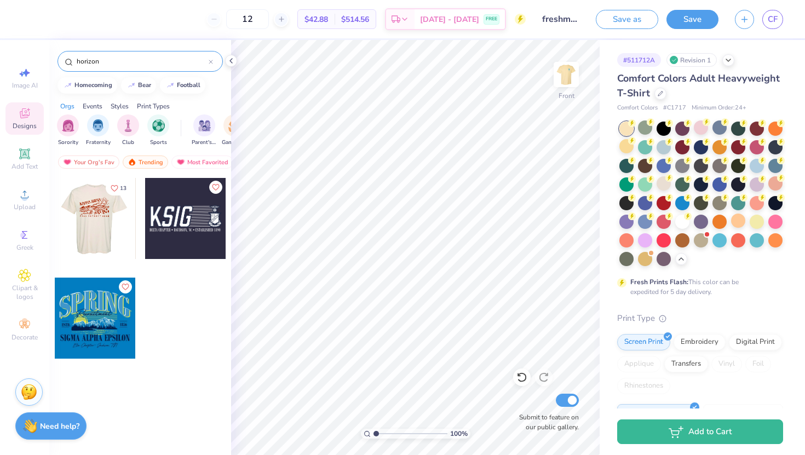
click at [94, 232] on div at bounding box center [94, 218] width 81 height 81
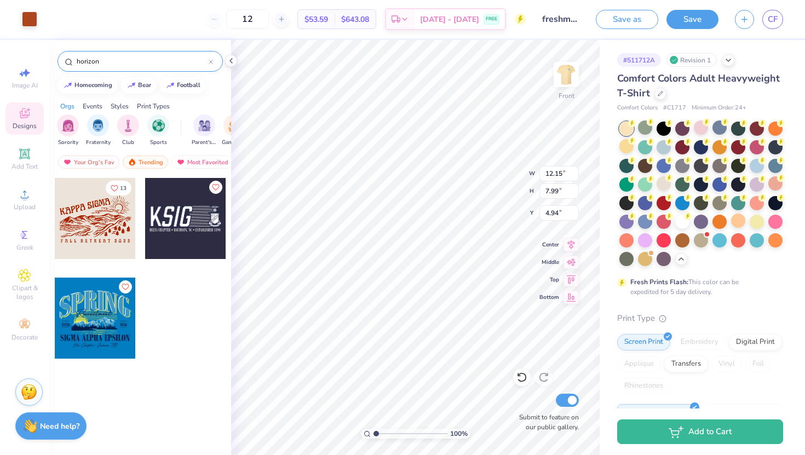
type input "4.94"
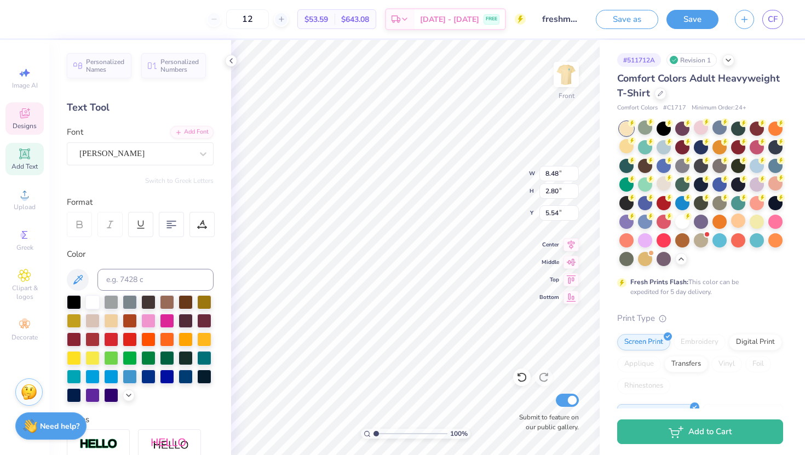
scroll to position [0, 1]
type textarea "Texas A&M FLiP"
type input "9.19"
type input "2.83"
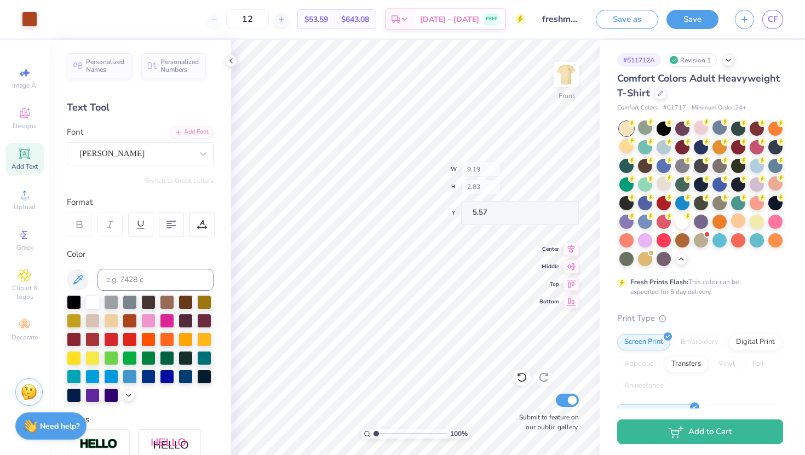
type input "5.57"
type textarea "FALL 2029"
click at [93, 379] on div at bounding box center [92, 375] width 14 height 14
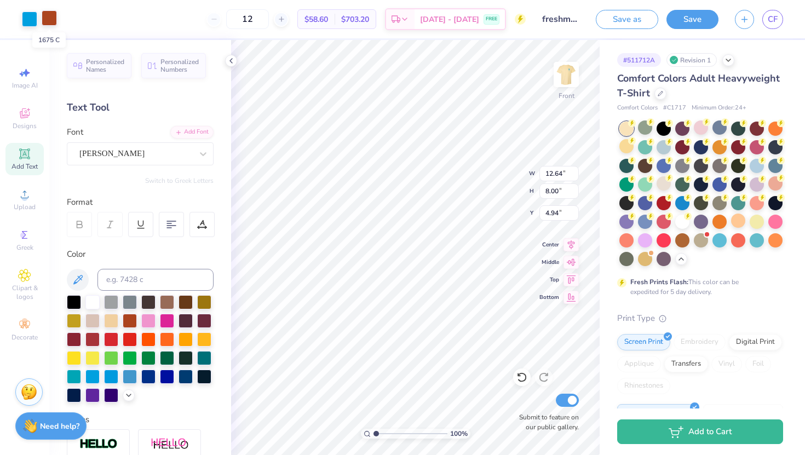
click at [47, 21] on div at bounding box center [49, 17] width 15 height 15
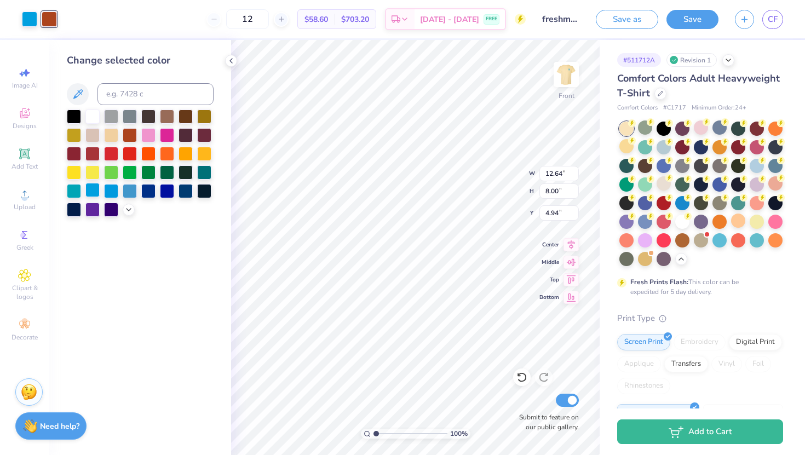
click at [93, 184] on div at bounding box center [92, 190] width 14 height 14
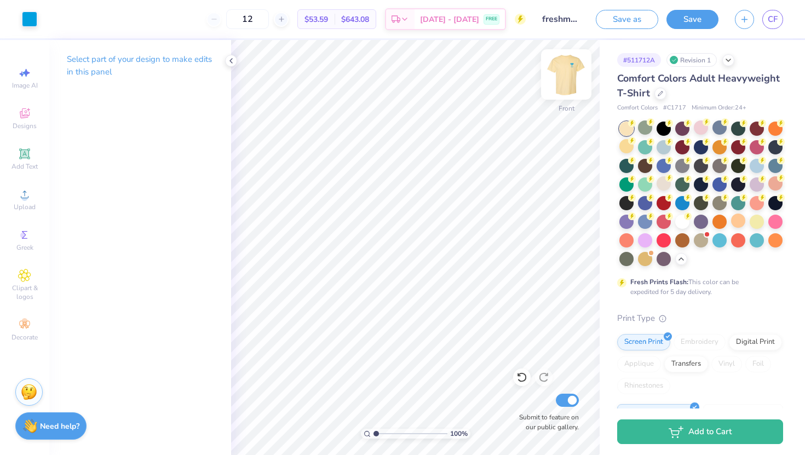
click at [554, 82] on img at bounding box center [566, 75] width 44 height 44
click at [685, 221] on div at bounding box center [682, 220] width 14 height 14
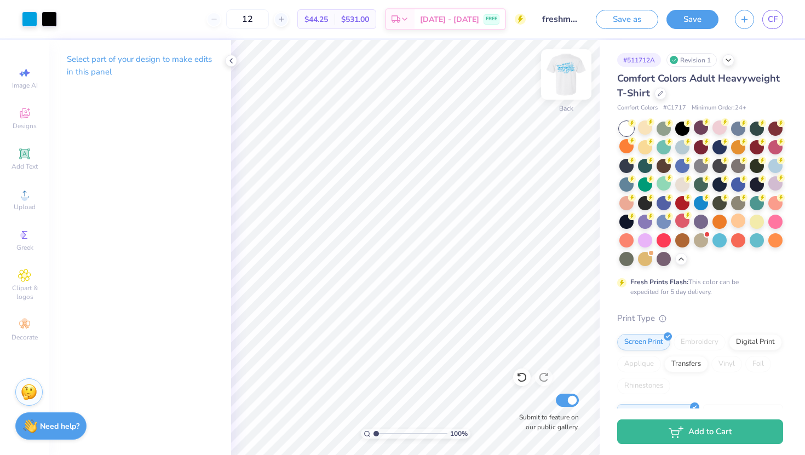
click at [568, 73] on img at bounding box center [566, 75] width 44 height 44
type input "3.52"
type input "3.16"
type input "4.94"
click at [30, 21] on div at bounding box center [29, 17] width 15 height 15
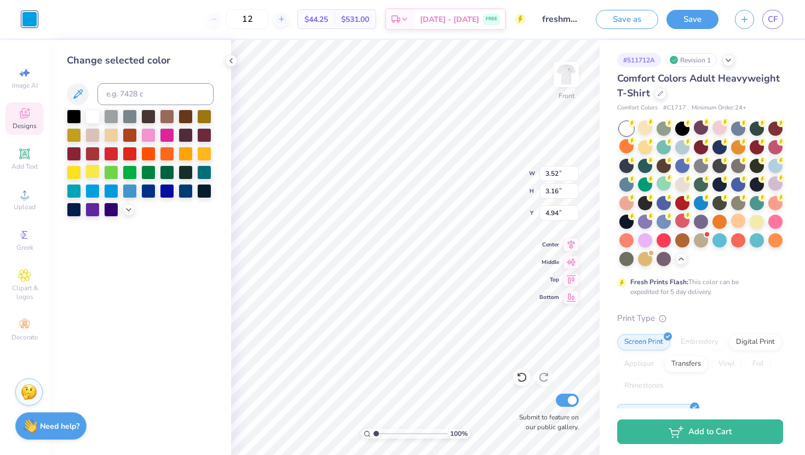
click at [90, 170] on div at bounding box center [92, 171] width 14 height 14
click at [72, 171] on div at bounding box center [74, 171] width 14 height 14
click at [204, 155] on div at bounding box center [204, 153] width 14 height 14
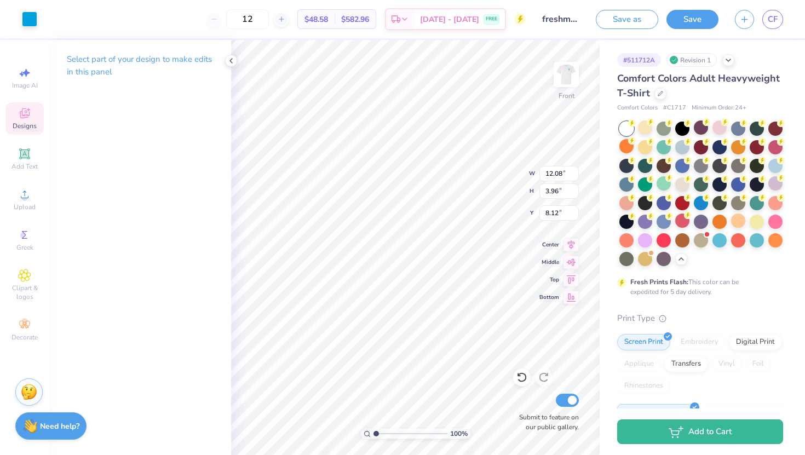
type input "8.12"
click at [31, 21] on div at bounding box center [29, 17] width 15 height 15
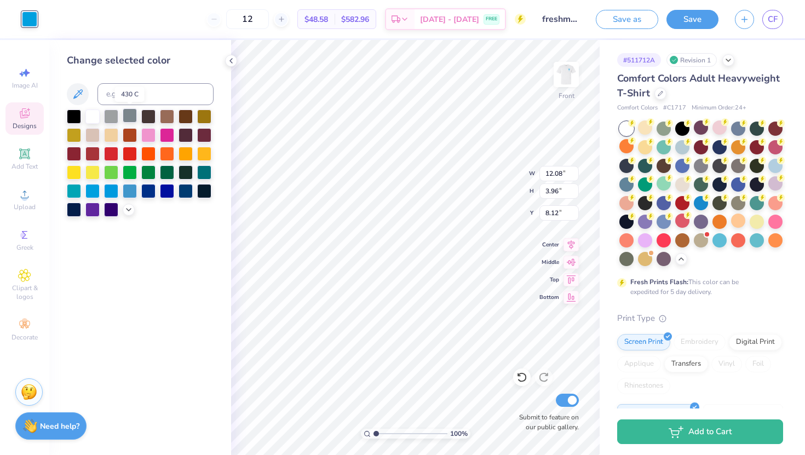
click at [125, 112] on div at bounding box center [130, 115] width 14 height 14
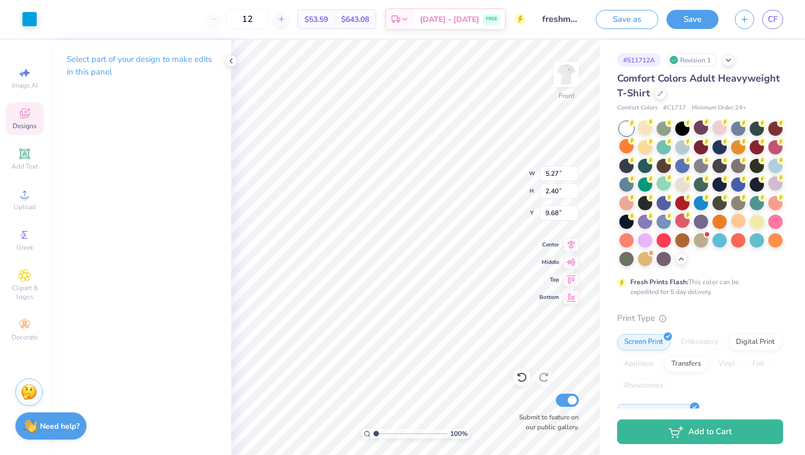
type input "12.08"
type input "3.96"
type input "8.12"
click at [48, 22] on div at bounding box center [49, 17] width 15 height 15
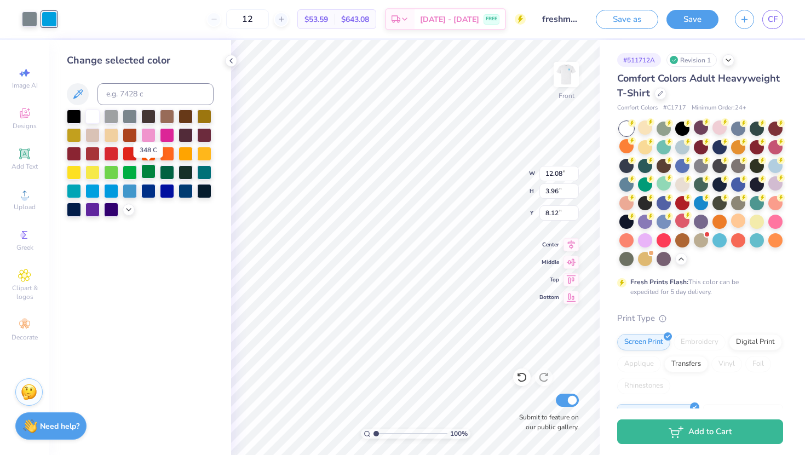
click at [143, 171] on div at bounding box center [148, 171] width 14 height 14
click at [166, 169] on div at bounding box center [167, 171] width 14 height 14
click at [149, 176] on div at bounding box center [148, 171] width 14 height 14
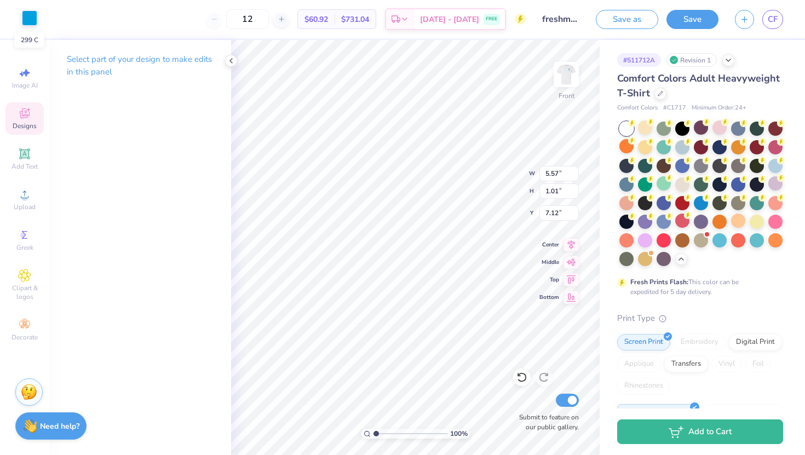
click at [28, 19] on div at bounding box center [29, 17] width 15 height 15
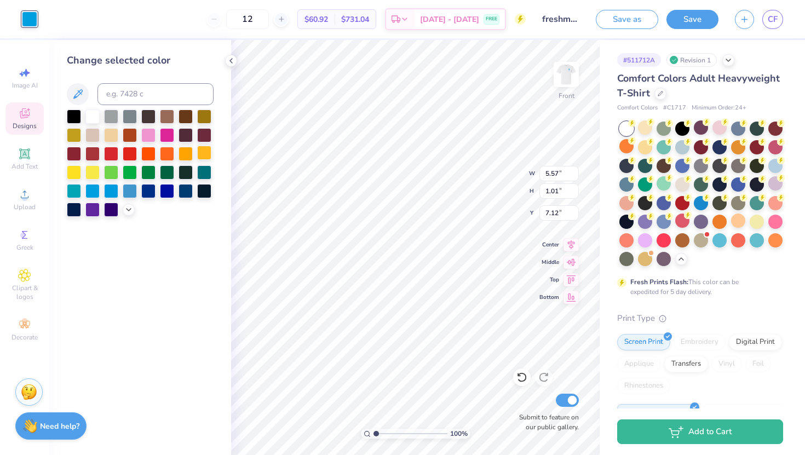
click at [204, 151] on div at bounding box center [204, 153] width 14 height 14
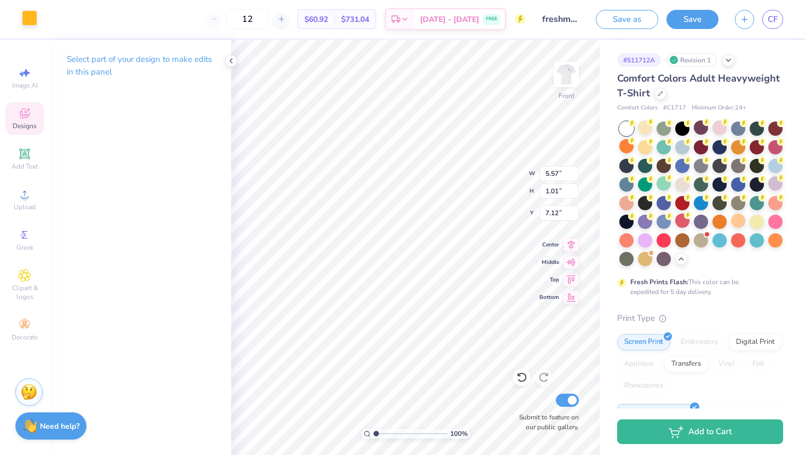
click at [29, 19] on div at bounding box center [29, 17] width 15 height 15
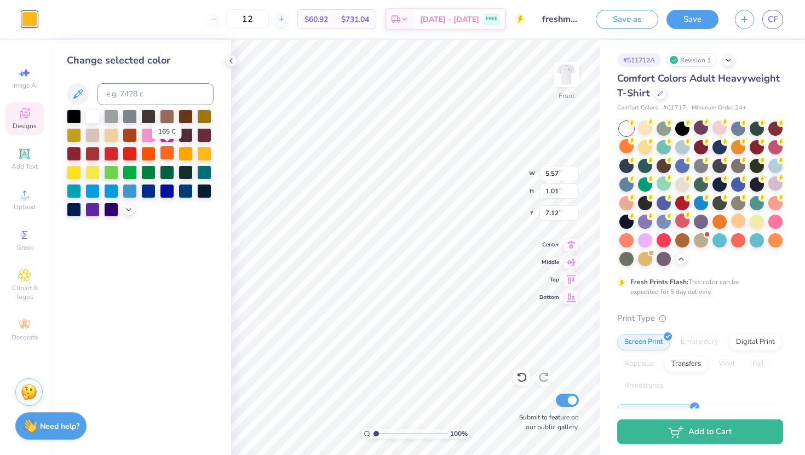
click at [166, 153] on div at bounding box center [167, 153] width 14 height 14
click at [72, 174] on div at bounding box center [74, 171] width 14 height 14
click at [204, 153] on div at bounding box center [204, 153] width 14 height 14
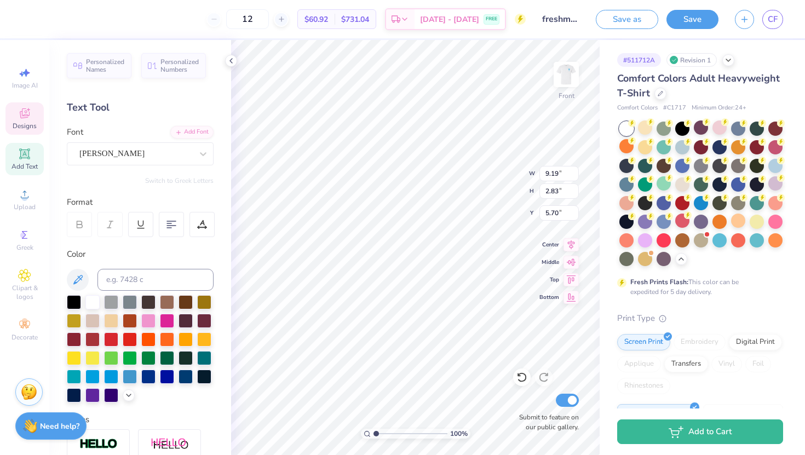
type input "5.70"
click at [68, 304] on div at bounding box center [74, 301] width 14 height 14
click at [161, 316] on div at bounding box center [167, 320] width 14 height 14
click at [153, 319] on div at bounding box center [148, 320] width 14 height 14
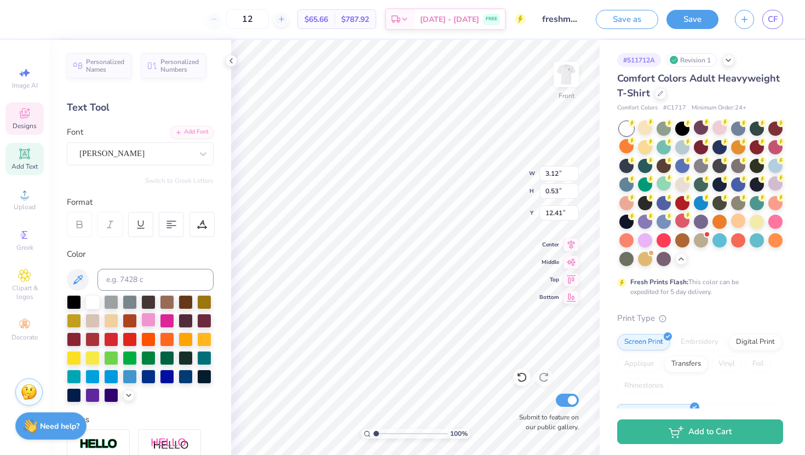
click at [152, 317] on div at bounding box center [148, 320] width 14 height 14
click at [111, 337] on div at bounding box center [111, 338] width 14 height 14
click at [186, 371] on div at bounding box center [185, 375] width 14 height 14
click at [77, 396] on div at bounding box center [74, 394] width 14 height 14
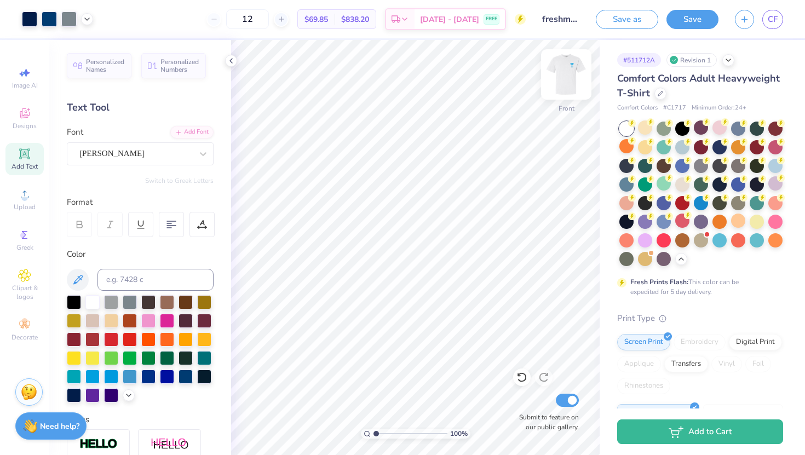
click at [567, 71] on img at bounding box center [566, 75] width 44 height 44
click at [201, 335] on div at bounding box center [204, 338] width 14 height 14
click at [128, 300] on div at bounding box center [130, 301] width 14 height 14
click at [130, 298] on div at bounding box center [130, 301] width 14 height 14
click at [28, 16] on div at bounding box center [29, 17] width 15 height 15
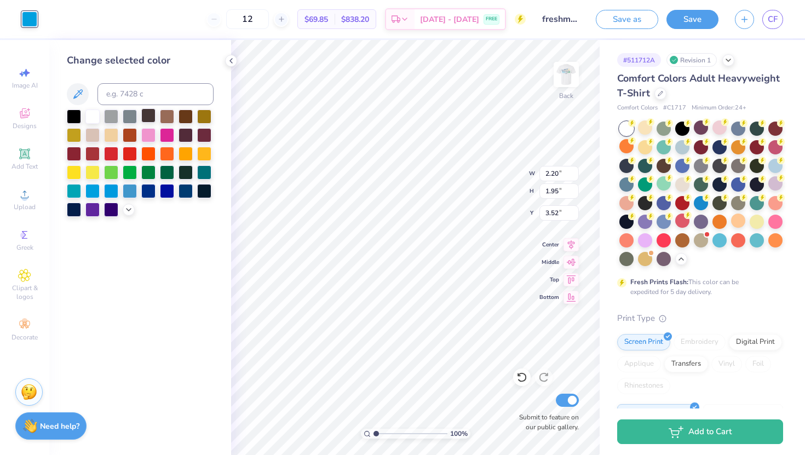
click at [130, 117] on div at bounding box center [130, 116] width 14 height 14
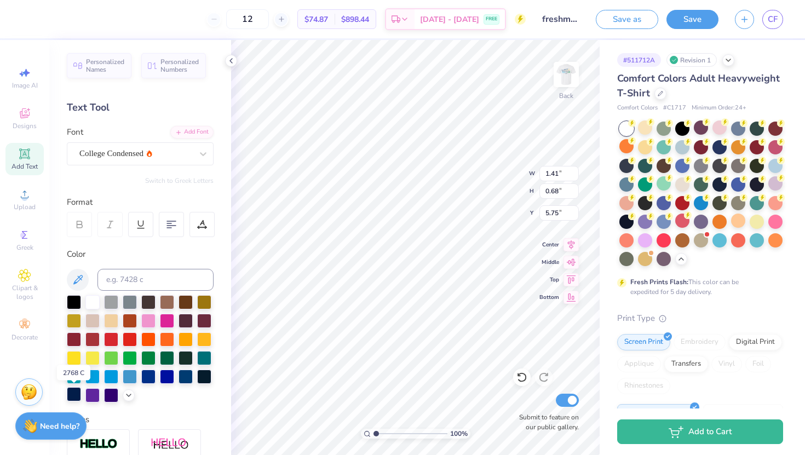
click at [72, 390] on div at bounding box center [74, 394] width 14 height 14
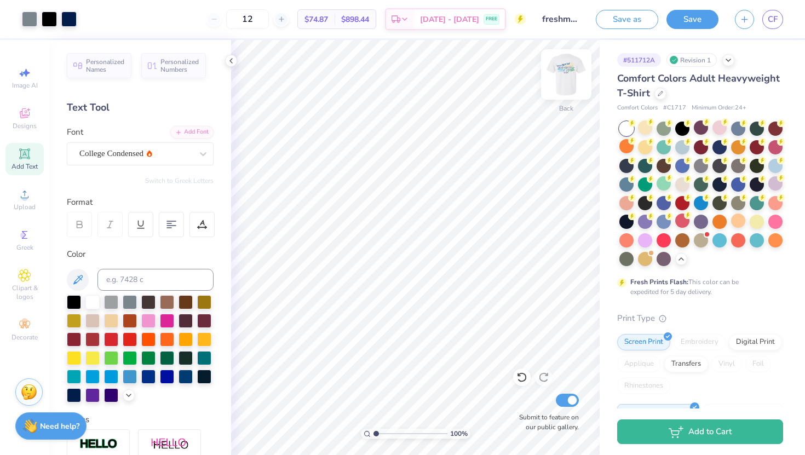
click at [568, 74] on img at bounding box center [566, 75] width 44 height 44
click at [571, 79] on img at bounding box center [566, 75] width 44 height 44
click at [569, 67] on img at bounding box center [566, 75] width 44 height 44
click at [92, 20] on div at bounding box center [57, 18] width 71 height 15
click at [84, 18] on icon at bounding box center [87, 18] width 9 height 9
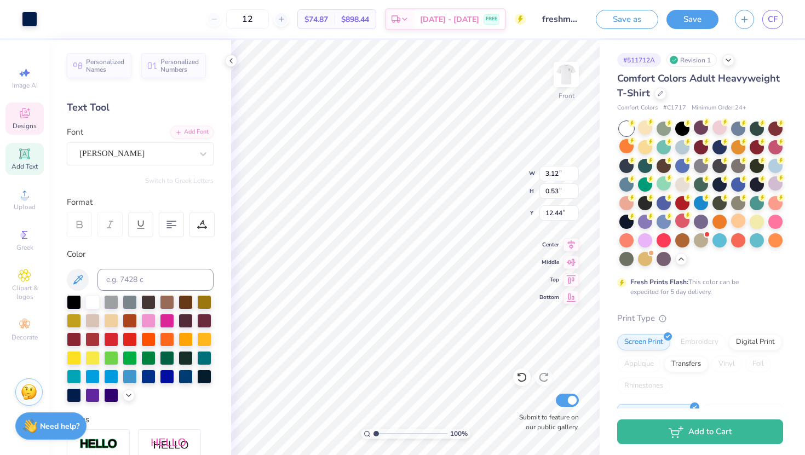
type input "12.44"
click at [151, 277] on input at bounding box center [155, 280] width 116 height 22
type input "2768"
click at [164, 280] on input at bounding box center [155, 280] width 116 height 22
type input "2768"
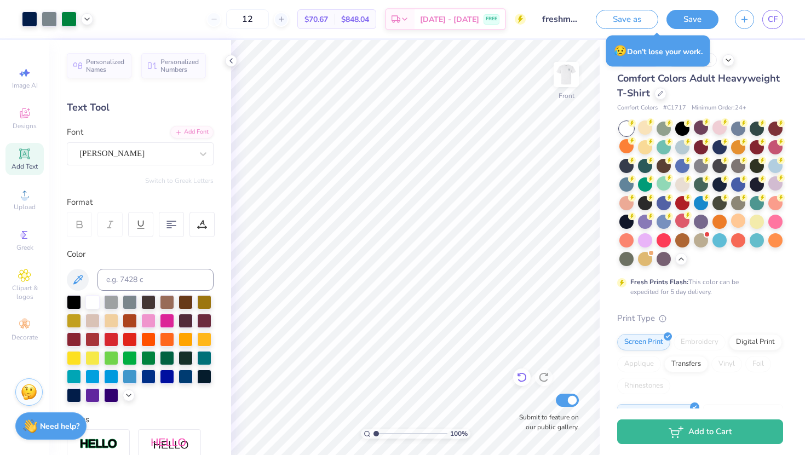
click at [520, 380] on icon at bounding box center [521, 377] width 11 height 11
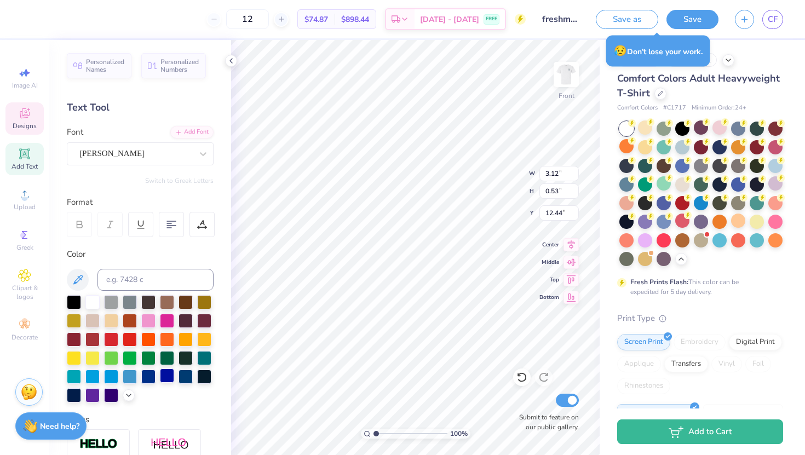
click at [167, 375] on div at bounding box center [167, 375] width 14 height 14
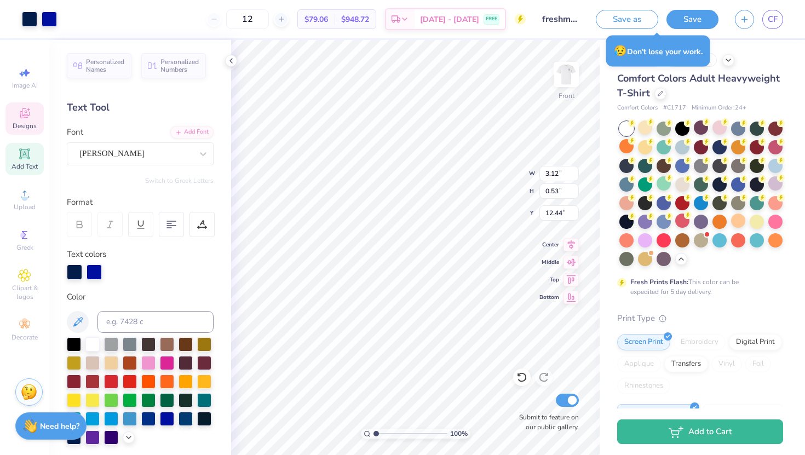
type input "12.45"
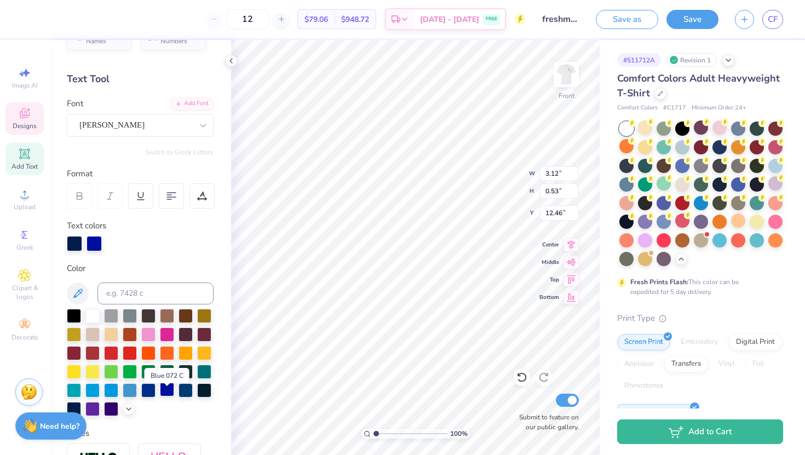
scroll to position [32, 0]
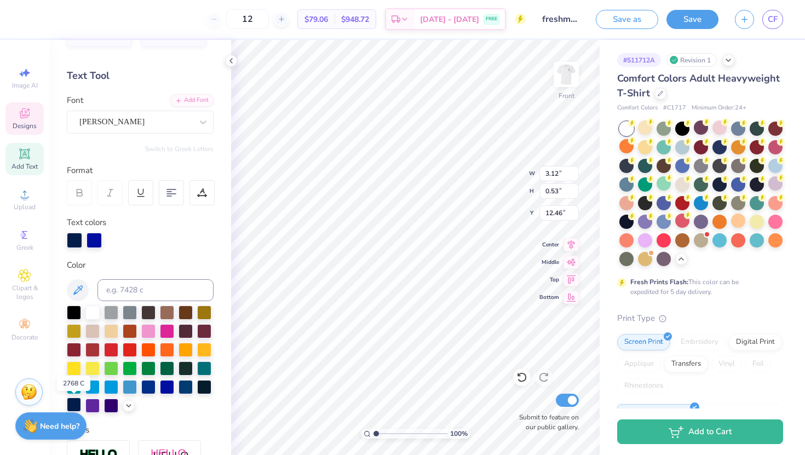
click at [72, 404] on div at bounding box center [74, 404] width 14 height 14
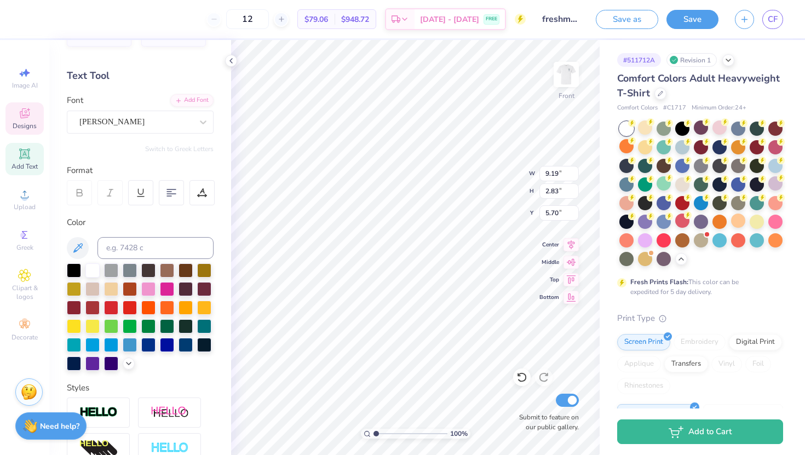
scroll to position [0, 0]
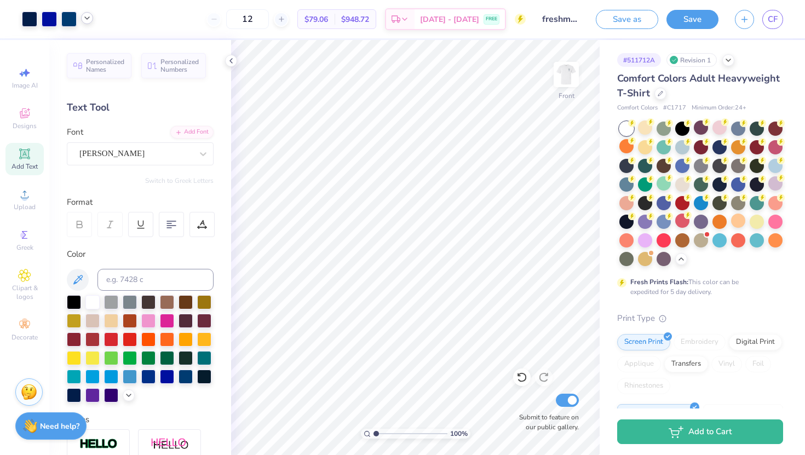
click at [86, 20] on icon at bounding box center [87, 18] width 9 height 9
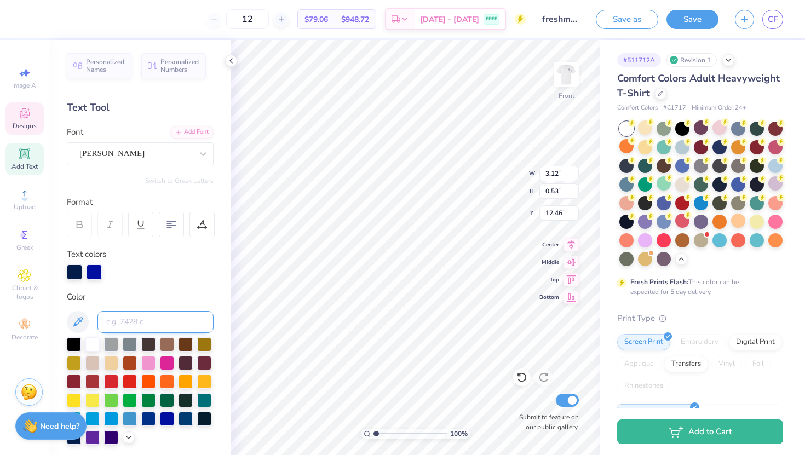
click at [131, 322] on input at bounding box center [155, 322] width 116 height 22
type input "541c"
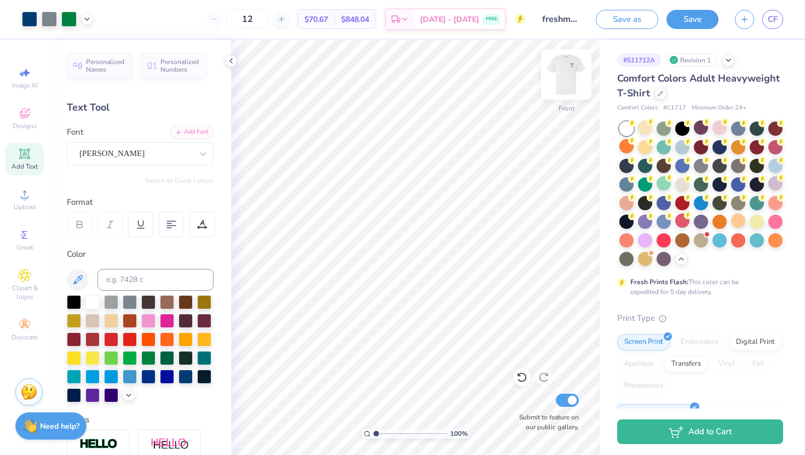
click at [564, 71] on img at bounding box center [566, 75] width 44 height 44
click at [683, 183] on div at bounding box center [682, 183] width 14 height 14
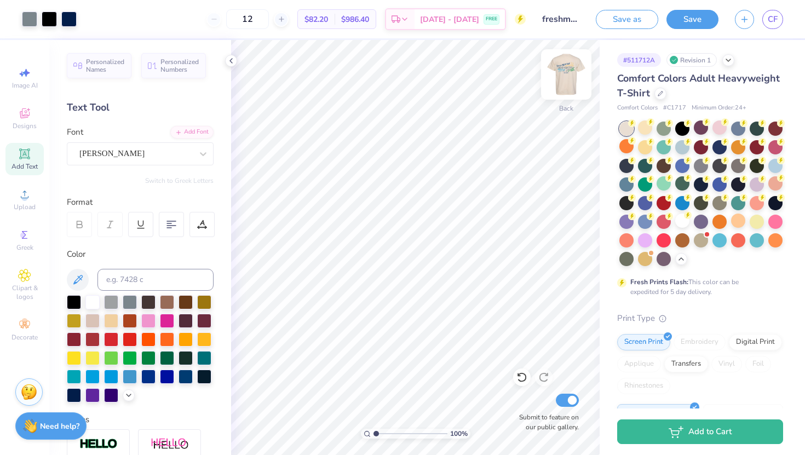
click at [561, 87] on img at bounding box center [566, 75] width 44 height 44
click at [561, 88] on img at bounding box center [566, 75] width 44 height 44
click at [681, 222] on div at bounding box center [682, 220] width 14 height 14
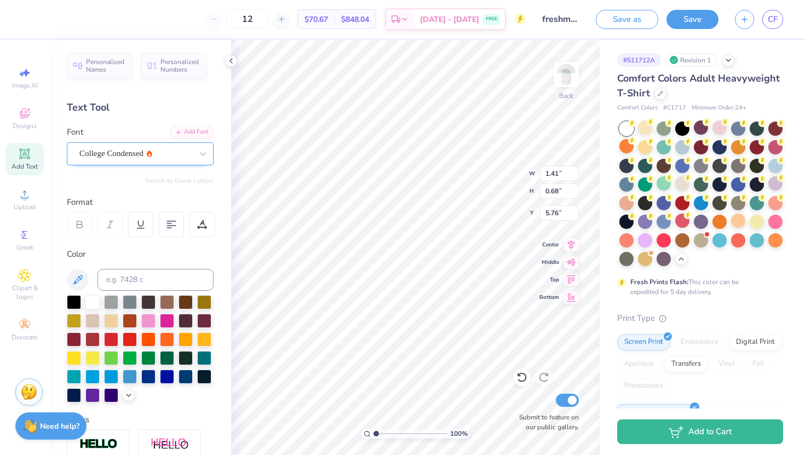
click at [130, 154] on div "College Condensed" at bounding box center [135, 153] width 115 height 17
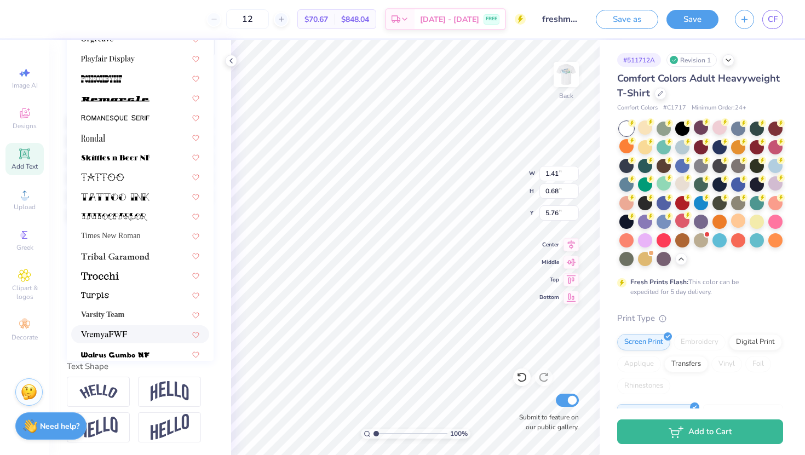
scroll to position [1239, 0]
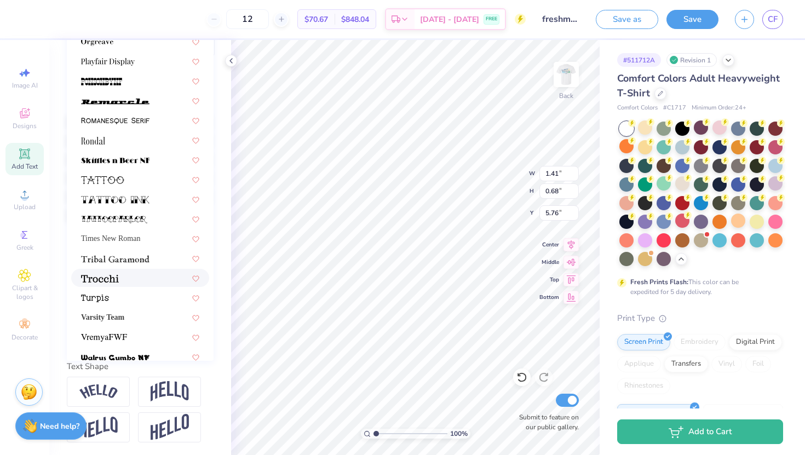
click at [141, 286] on div at bounding box center [140, 278] width 138 height 18
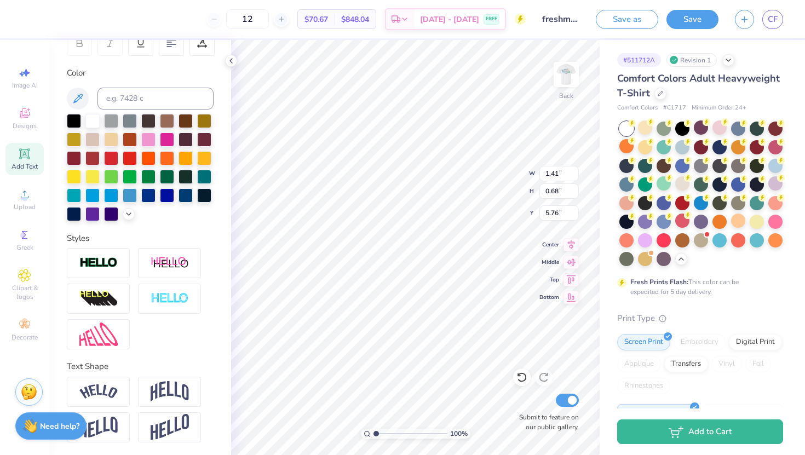
type input "2.25"
type input "0.76"
type input "5.72"
type input "1.84"
type input "0.62"
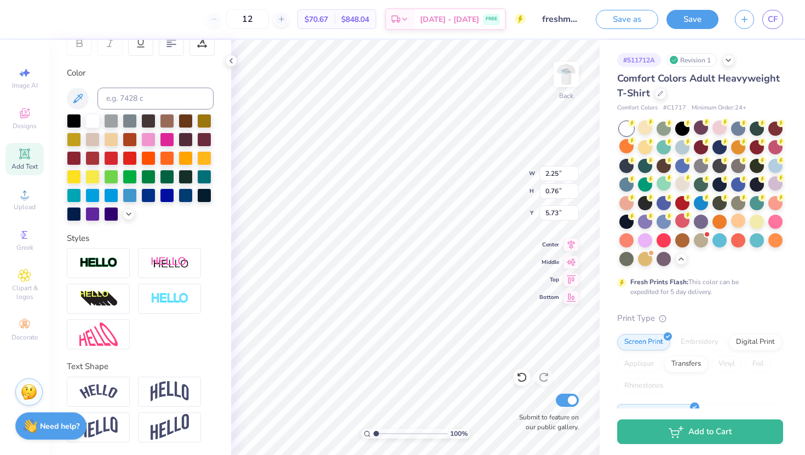
type input "5.87"
type input "5.88"
click at [149, 137] on div at bounding box center [148, 138] width 14 height 14
click at [132, 92] on input at bounding box center [155, 99] width 116 height 22
type input "541"
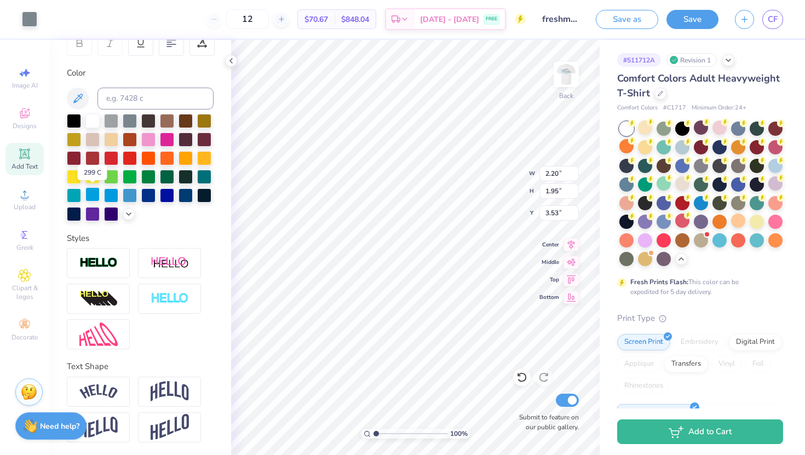
click at [95, 192] on div at bounding box center [92, 194] width 14 height 14
click at [21, 8] on div "Art colors" at bounding box center [18, 19] width 37 height 38
click at [25, 17] on div at bounding box center [29, 17] width 15 height 15
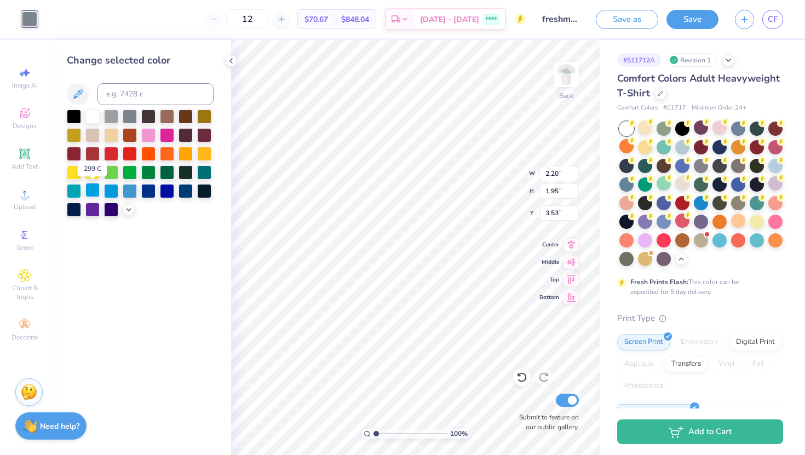
click at [95, 195] on div at bounding box center [92, 190] width 14 height 14
click at [211, 232] on div "Change selected color" at bounding box center [140, 247] width 182 height 415
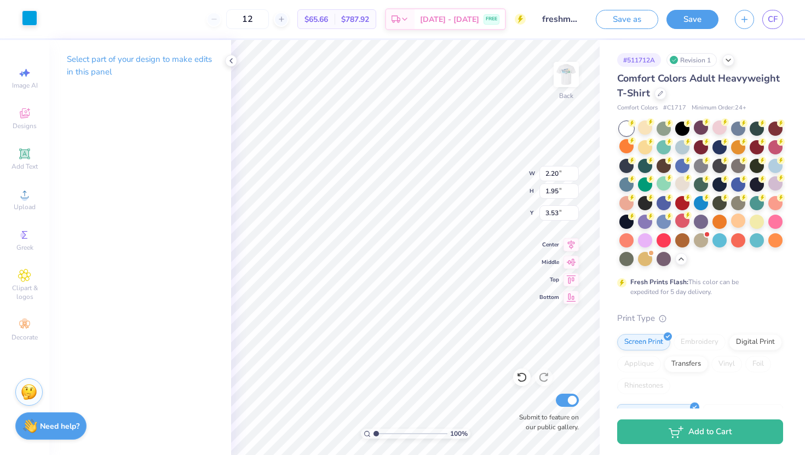
click at [33, 19] on div at bounding box center [29, 17] width 15 height 15
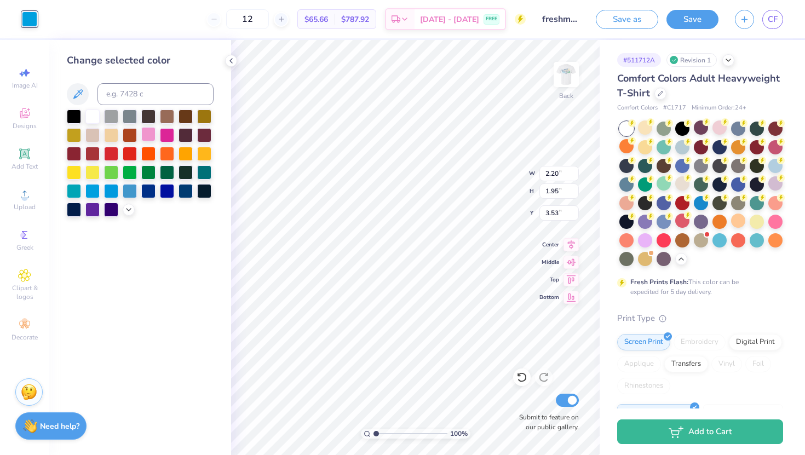
click at [151, 134] on div at bounding box center [148, 134] width 14 height 14
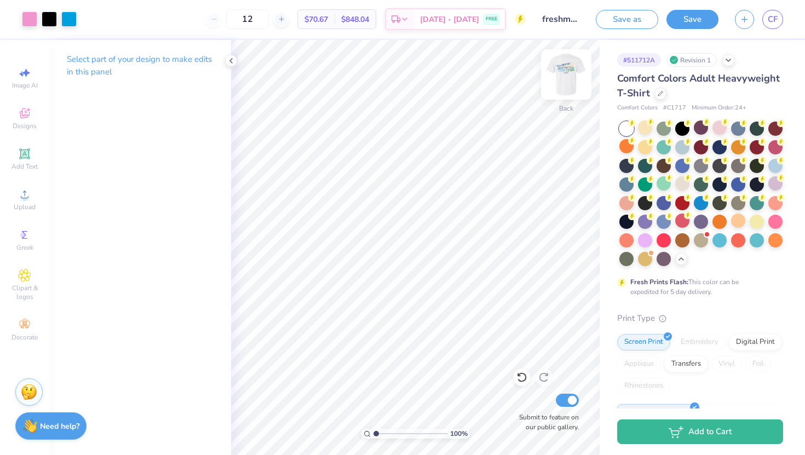
click at [572, 68] on img at bounding box center [566, 75] width 44 height 44
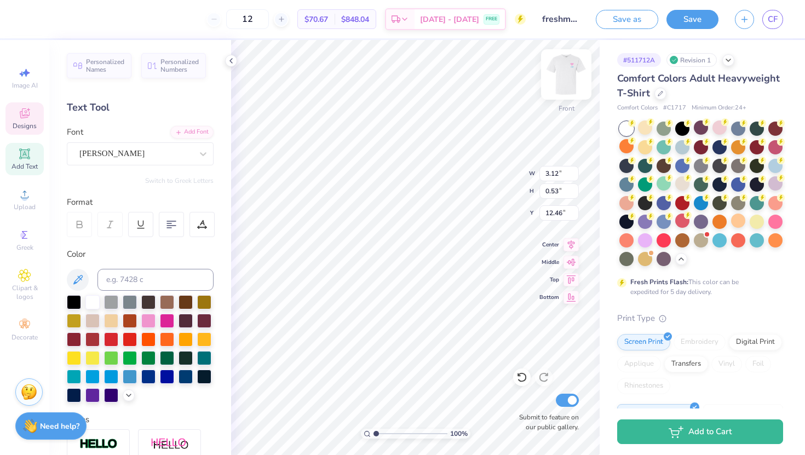
type input "12.47"
click at [147, 320] on div at bounding box center [148, 320] width 14 height 14
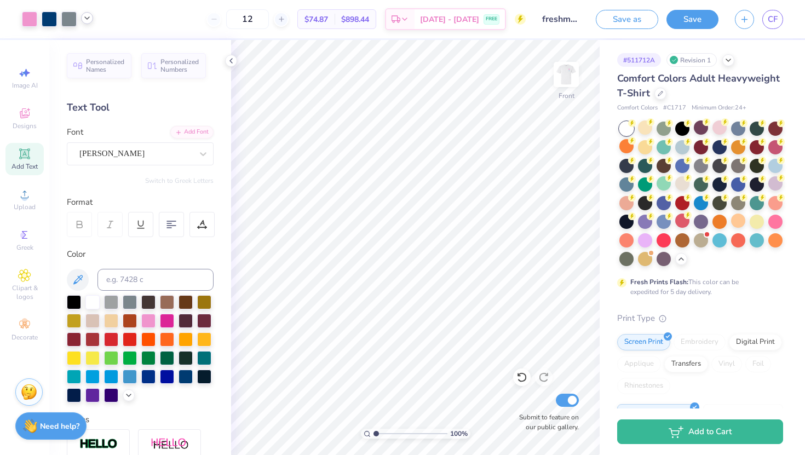
click at [88, 22] on icon at bounding box center [87, 18] width 9 height 9
click at [43, 21] on div at bounding box center [49, 17] width 15 height 15
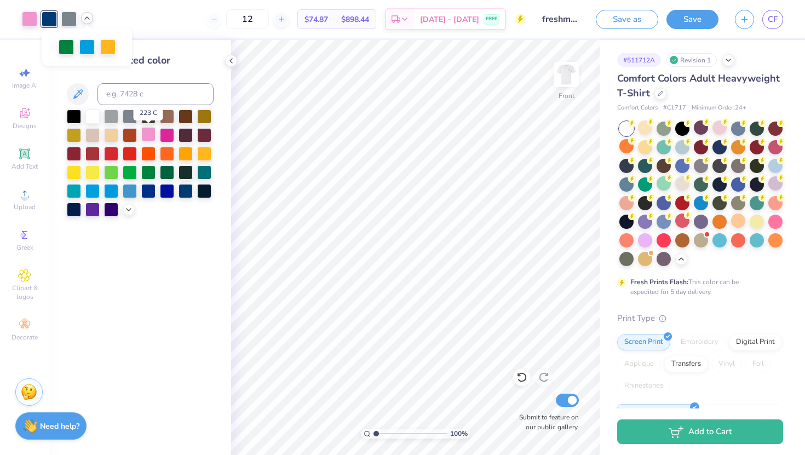
click at [146, 135] on div at bounding box center [148, 134] width 14 height 14
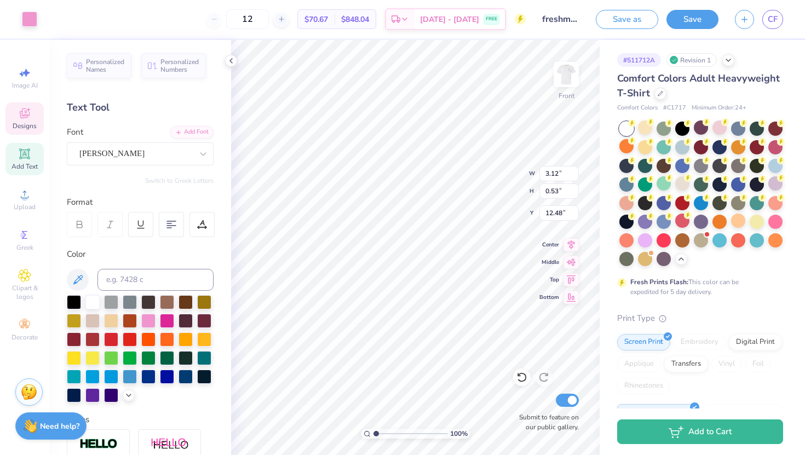
type input "12.48"
click at [163, 283] on input at bounding box center [155, 280] width 116 height 22
type input "541c"
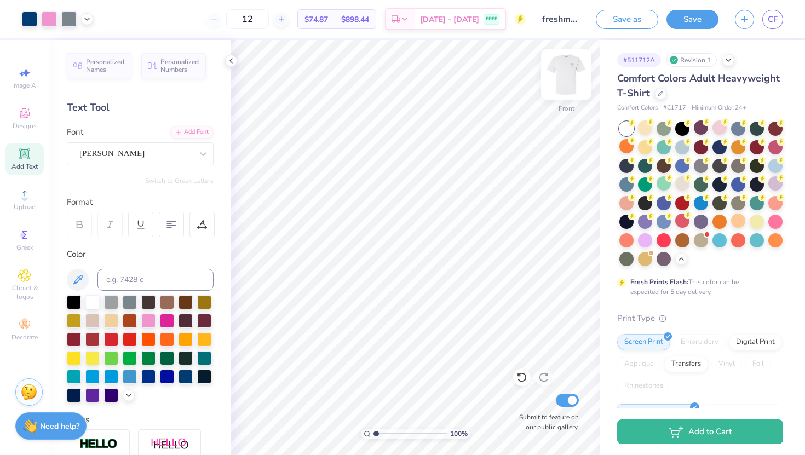
click at [560, 83] on img at bounding box center [566, 75] width 44 height 44
click at [559, 71] on img at bounding box center [566, 75] width 44 height 44
click at [25, 118] on icon at bounding box center [24, 113] width 13 height 13
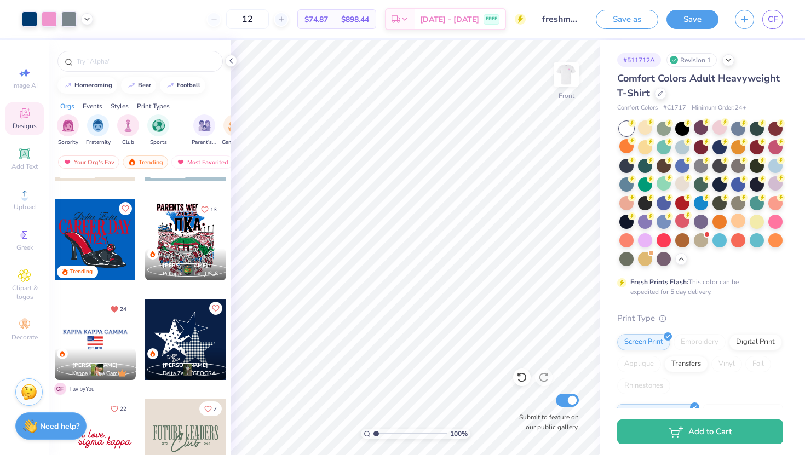
scroll to position [3079, 0]
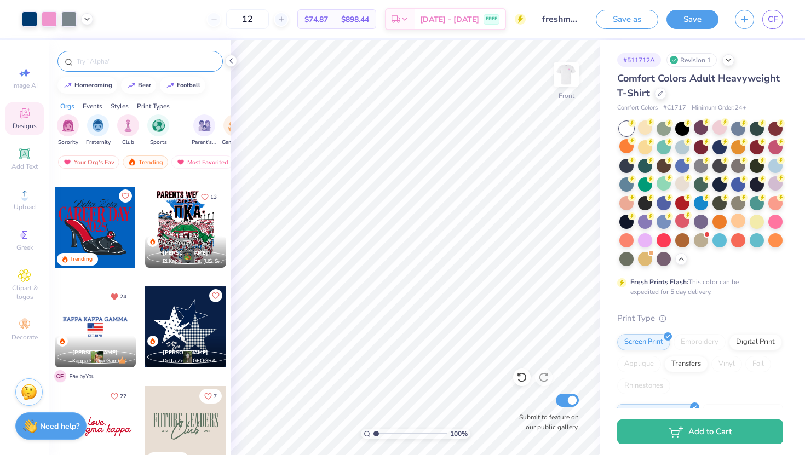
click at [146, 62] on input "text" at bounding box center [146, 61] width 140 height 11
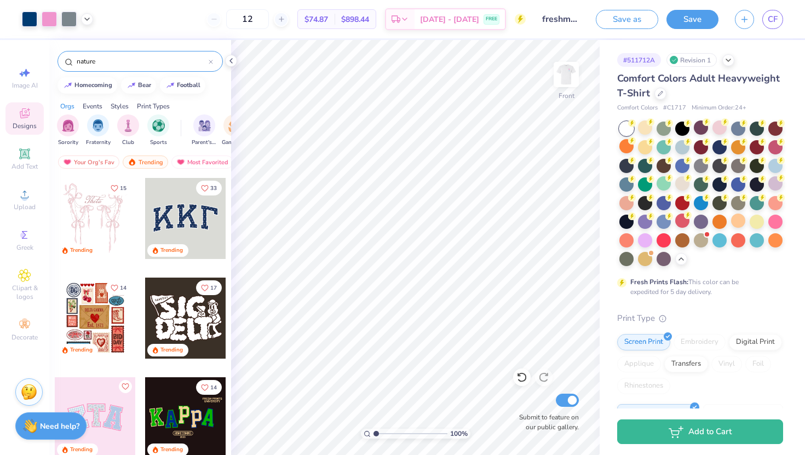
type input "nature"
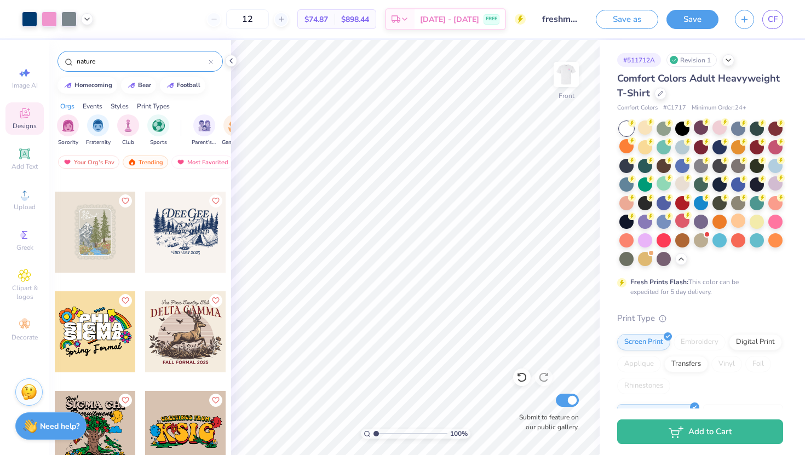
scroll to position [184, 0]
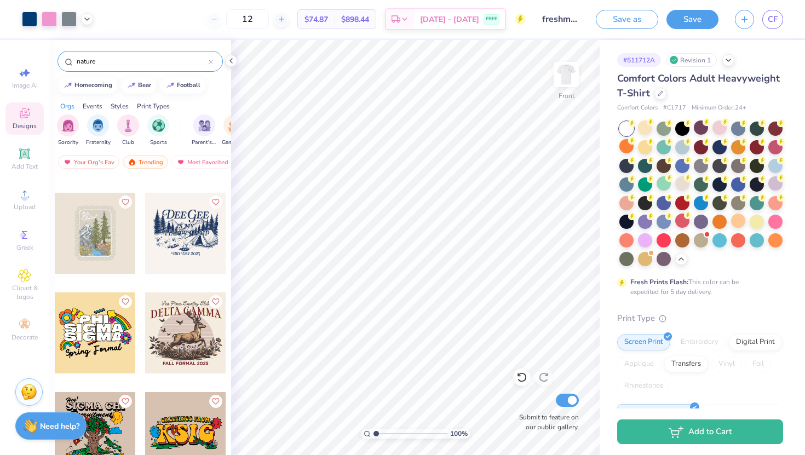
click at [90, 241] on div at bounding box center [95, 233] width 81 height 81
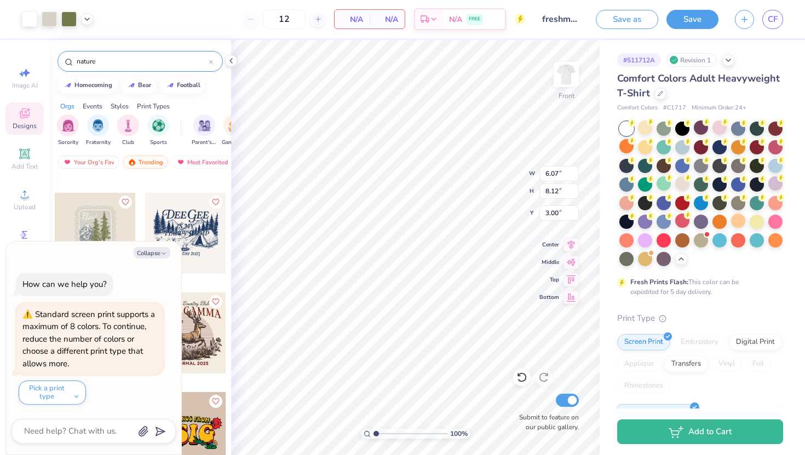
type textarea "x"
type input "16.76"
type textarea "x"
type input "15.63"
type textarea "x"
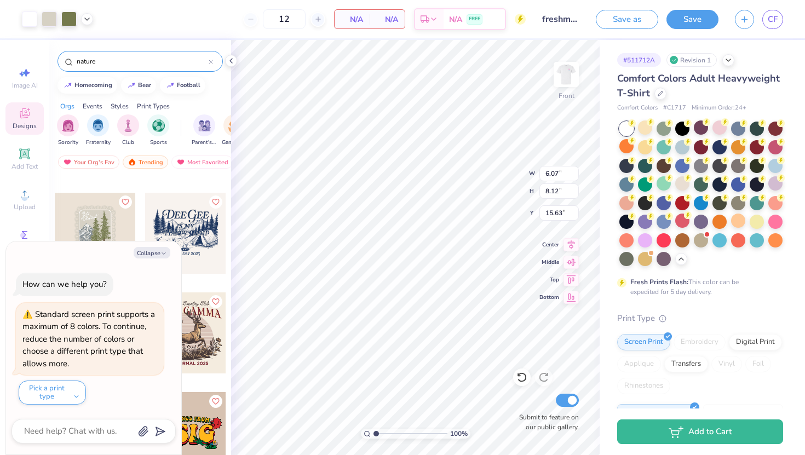
type input "16.78"
type textarea "x"
type input "7.71"
type input "10.32"
type input "14.58"
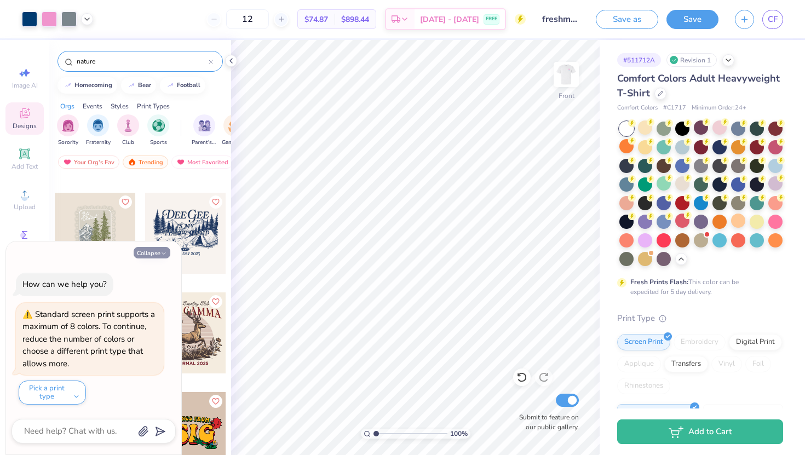
click at [157, 254] on button "Collapse" at bounding box center [152, 252] width 37 height 11
type textarea "x"
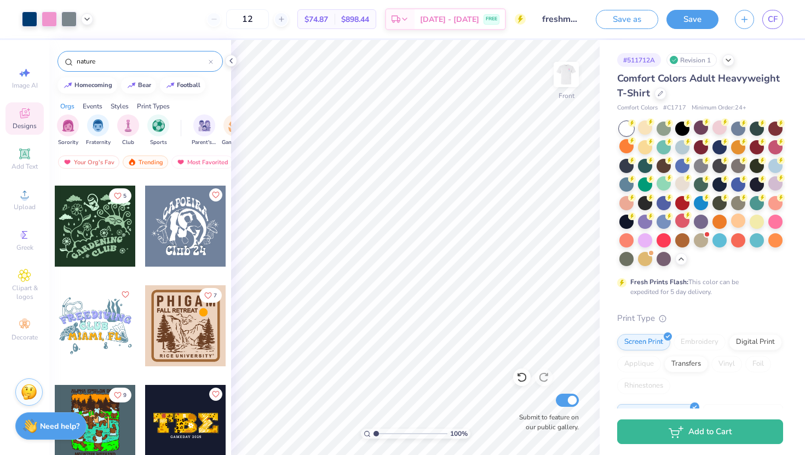
scroll to position [777, 0]
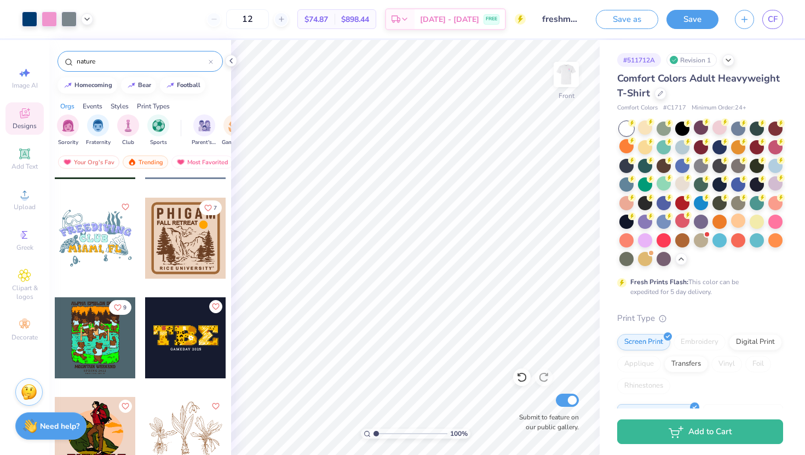
click at [128, 48] on div "nature" at bounding box center [140, 58] width 182 height 37
drag, startPoint x: 125, startPoint y: 57, endPoint x: 86, endPoint y: 56, distance: 38.3
click at [86, 56] on input "nature" at bounding box center [142, 61] width 133 height 11
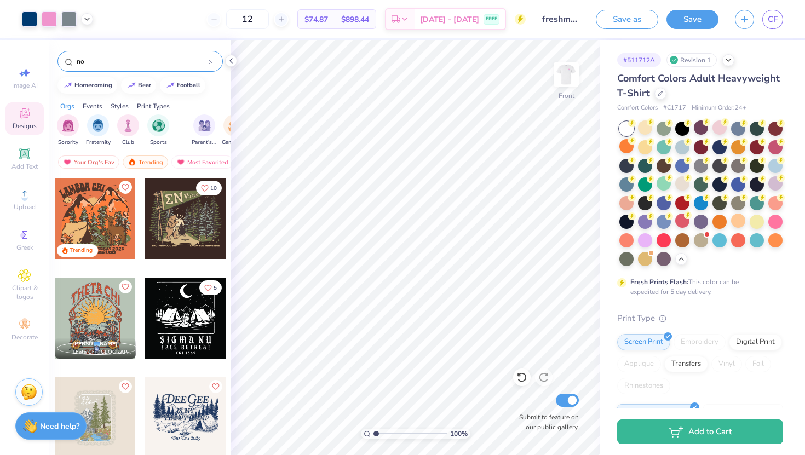
type input "n"
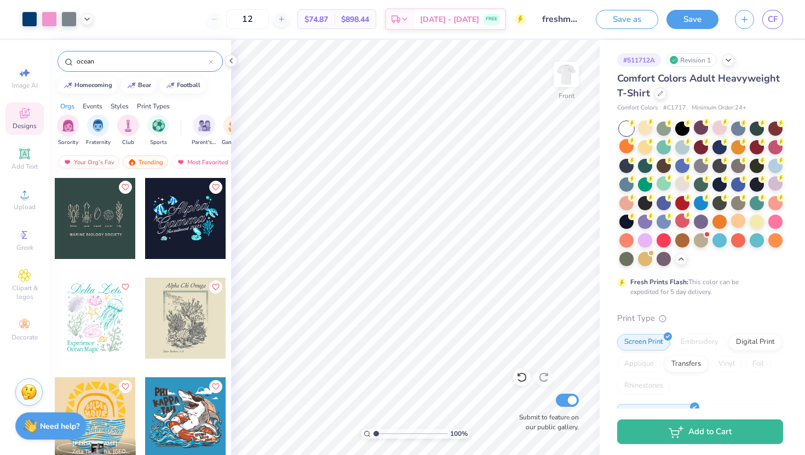
type input "ocean"
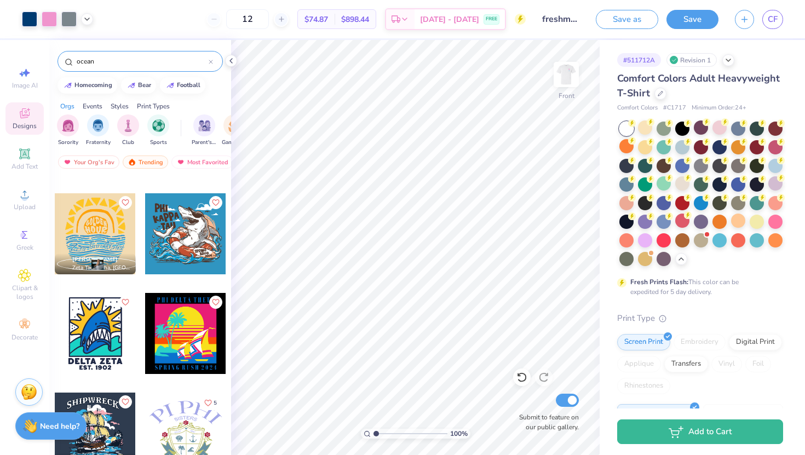
scroll to position [279, 0]
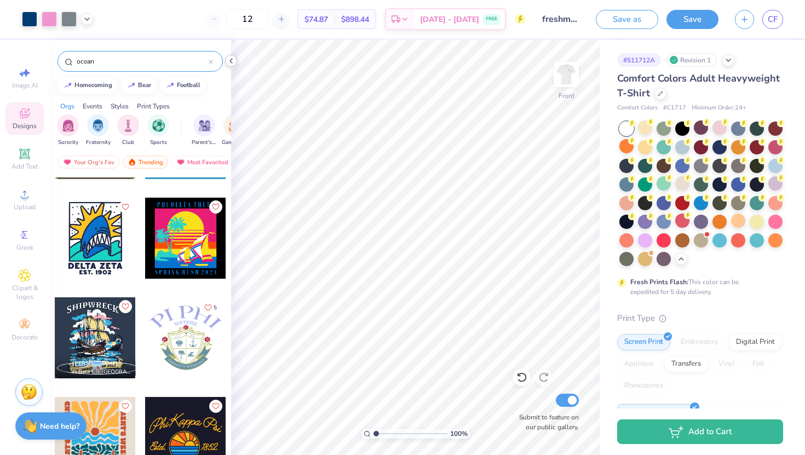
click at [228, 60] on icon at bounding box center [231, 60] width 9 height 9
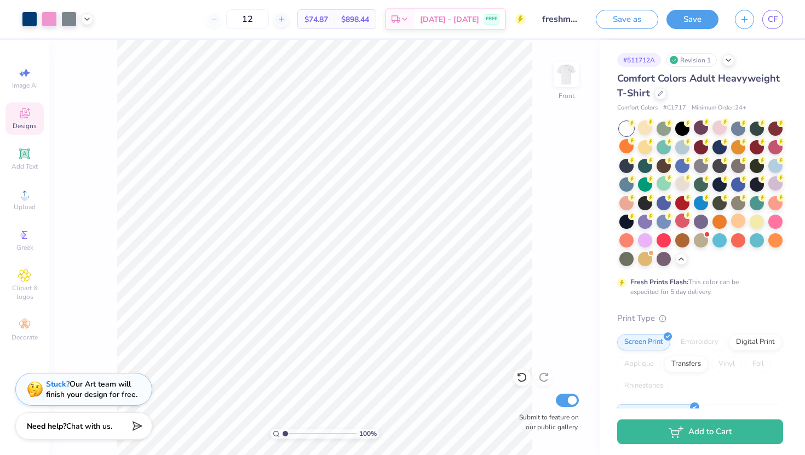
click at [27, 115] on icon at bounding box center [25, 113] width 10 height 10
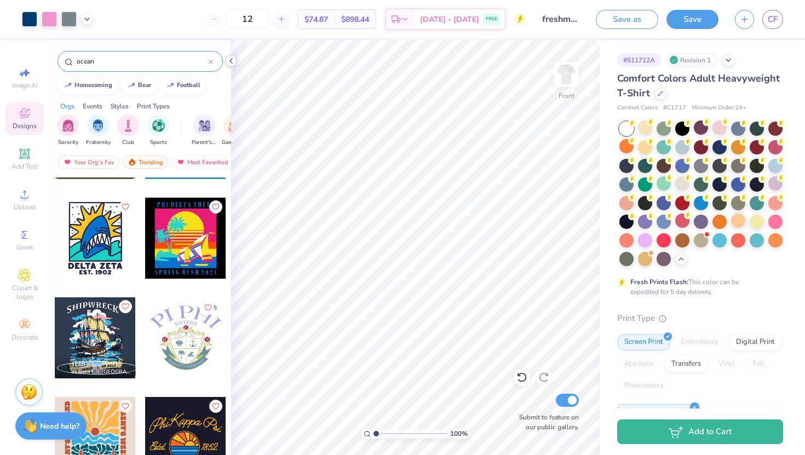
click at [232, 61] on icon at bounding box center [231, 60] width 9 height 9
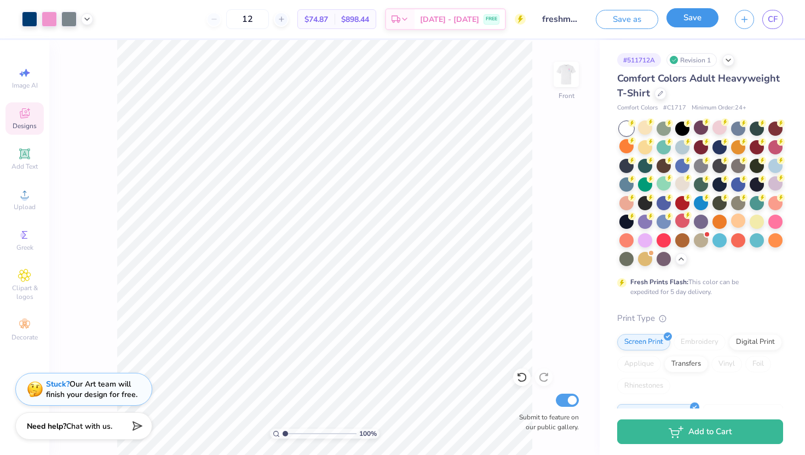
click at [696, 17] on button "Save" at bounding box center [692, 17] width 52 height 19
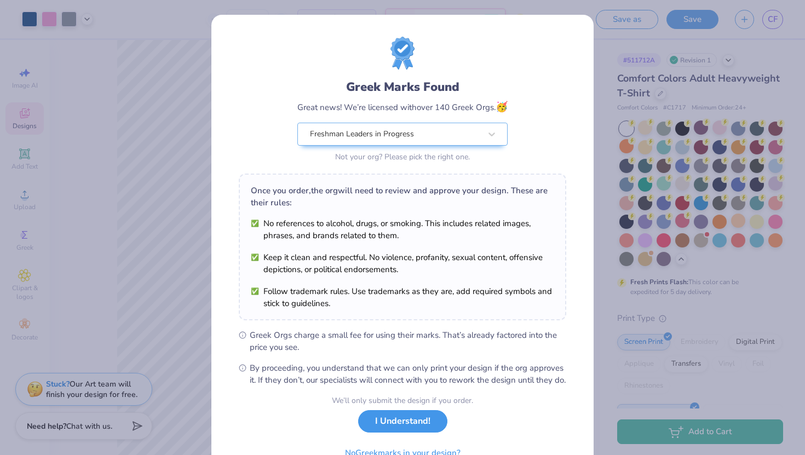
click at [412, 432] on button "I Understand!" at bounding box center [402, 421] width 89 height 22
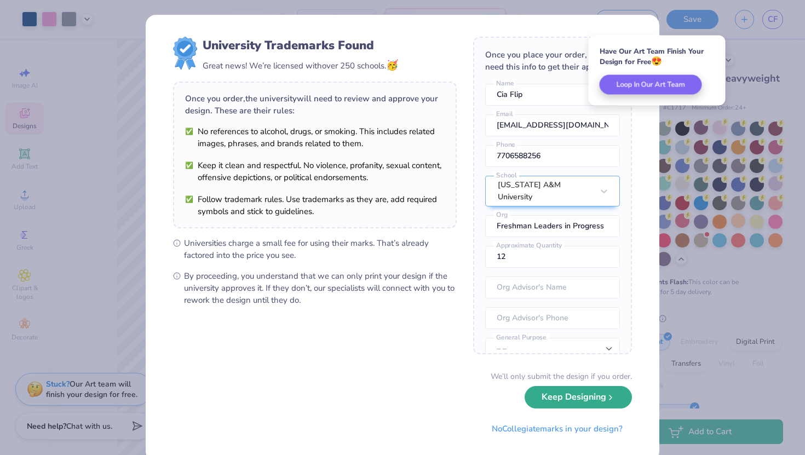
click at [558, 395] on button "Keep Designing" at bounding box center [577, 397] width 107 height 22
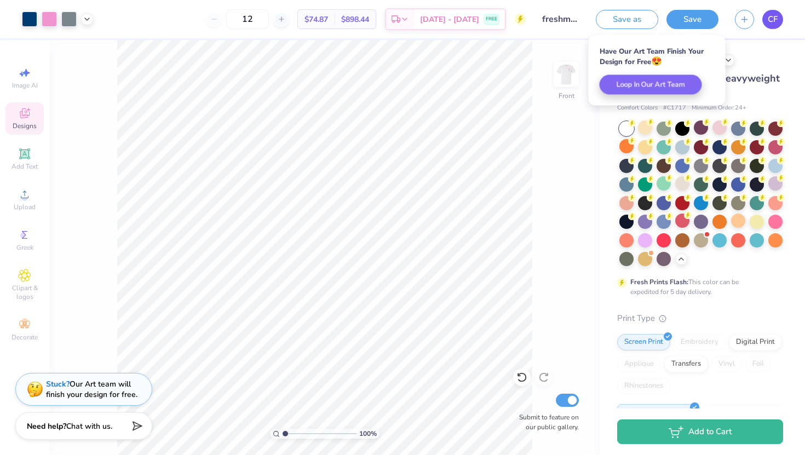
click at [769, 25] on span "CF" at bounding box center [772, 19] width 10 height 13
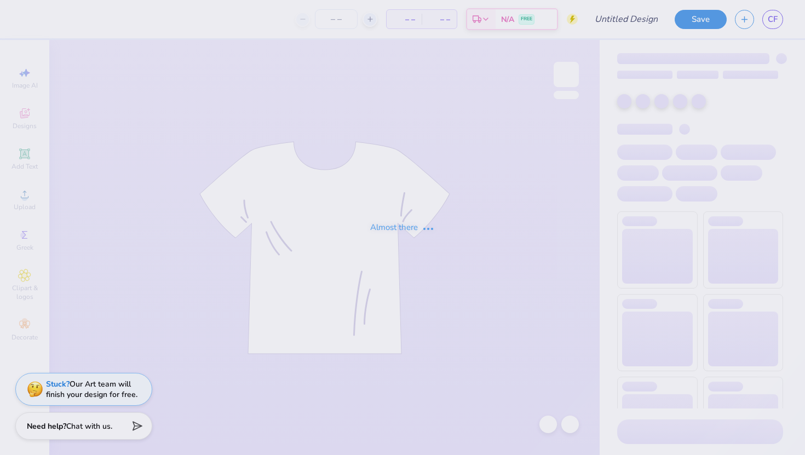
type input "freshman shirt idea"
type input "12"
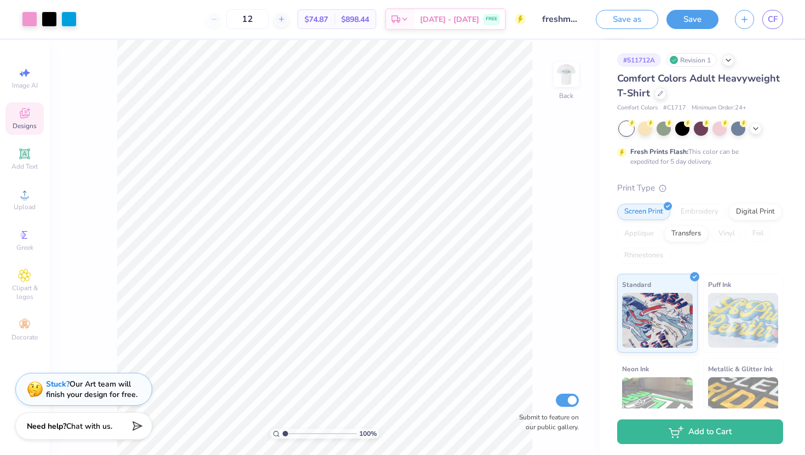
click at [26, 123] on span "Designs" at bounding box center [25, 125] width 24 height 9
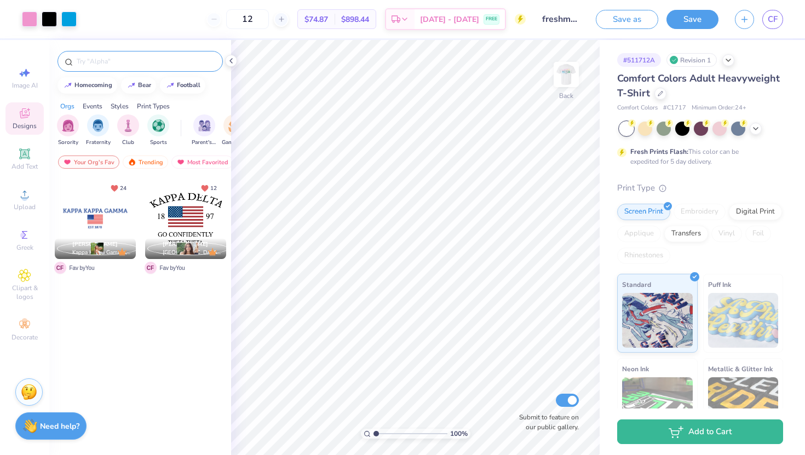
click at [100, 54] on div at bounding box center [139, 61] width 165 height 21
click at [141, 160] on div "Trending" at bounding box center [145, 161] width 45 height 13
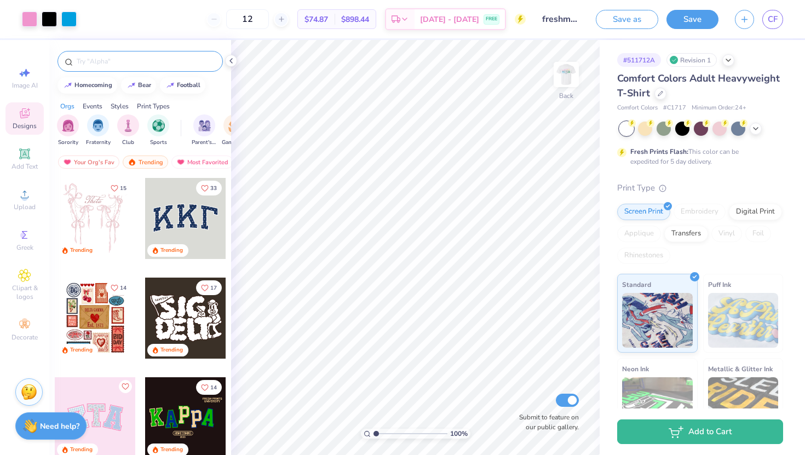
click at [119, 63] on input "text" at bounding box center [146, 61] width 140 height 11
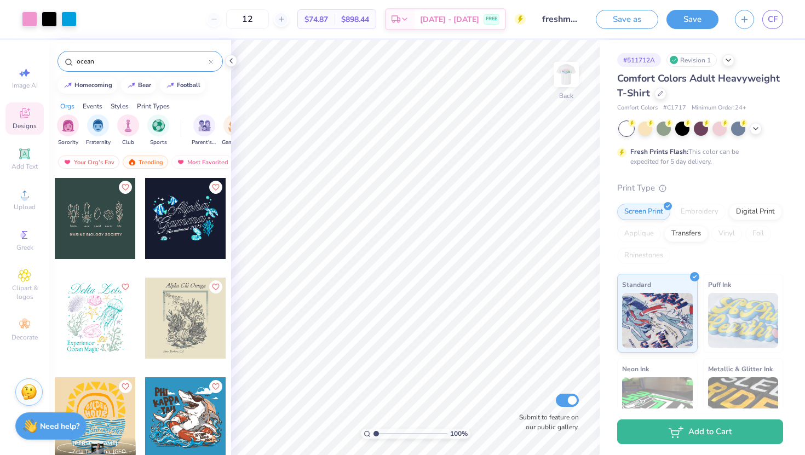
type input "ocean"
click at [118, 56] on input "ocean" at bounding box center [142, 61] width 133 height 11
drag, startPoint x: 110, startPoint y: 63, endPoint x: 26, endPoint y: 55, distance: 84.1
click at [26, 58] on div "Art colors 12 $74.87 Per Item $898.44 Total Est. Delivery Sep 18 - 21 FREE Desi…" at bounding box center [402, 227] width 805 height 455
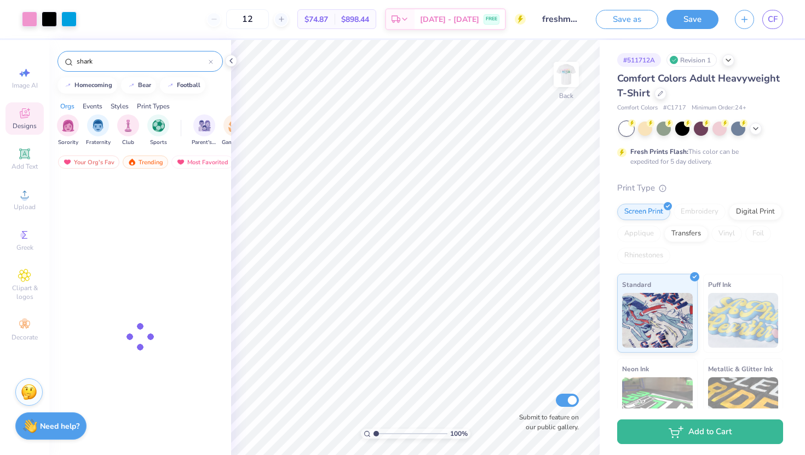
type input "shark"
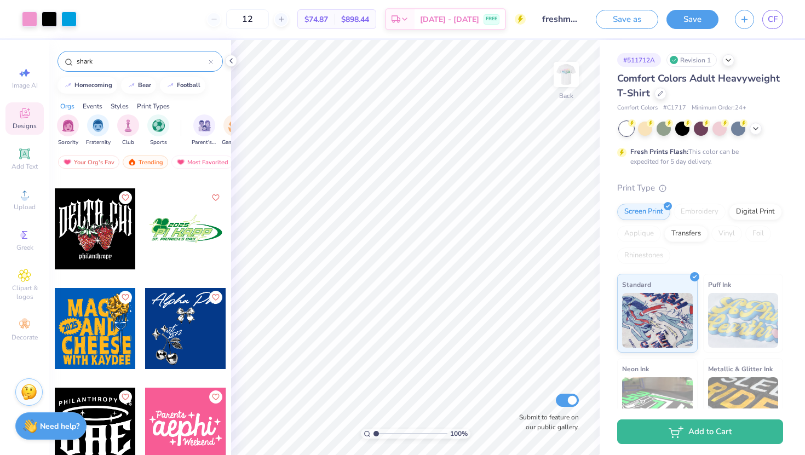
scroll to position [3378, 0]
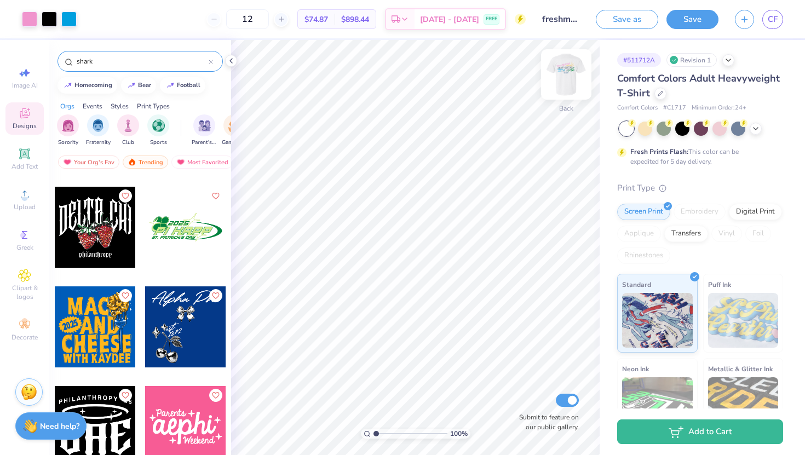
click at [570, 61] on img at bounding box center [566, 75] width 44 height 44
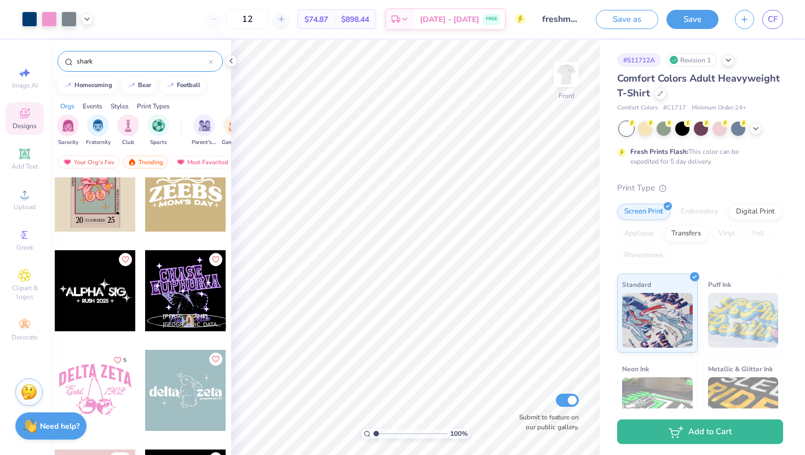
scroll to position [4667, 0]
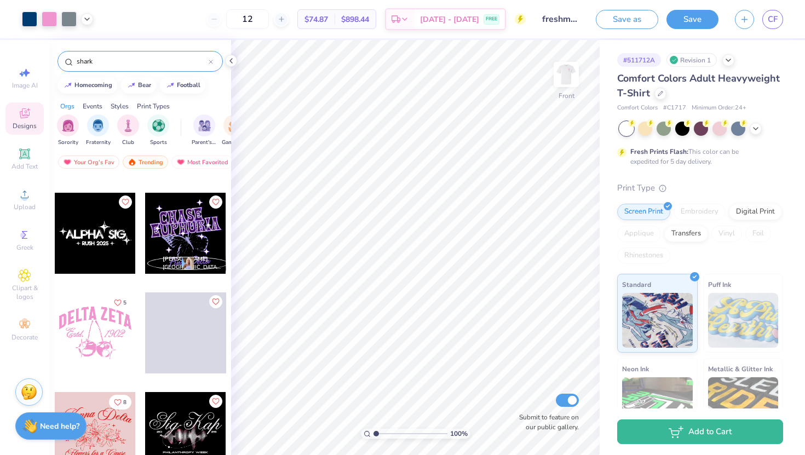
drag, startPoint x: 113, startPoint y: 63, endPoint x: 51, endPoint y: 61, distance: 61.9
click at [51, 61] on div "shark" at bounding box center [140, 58] width 182 height 37
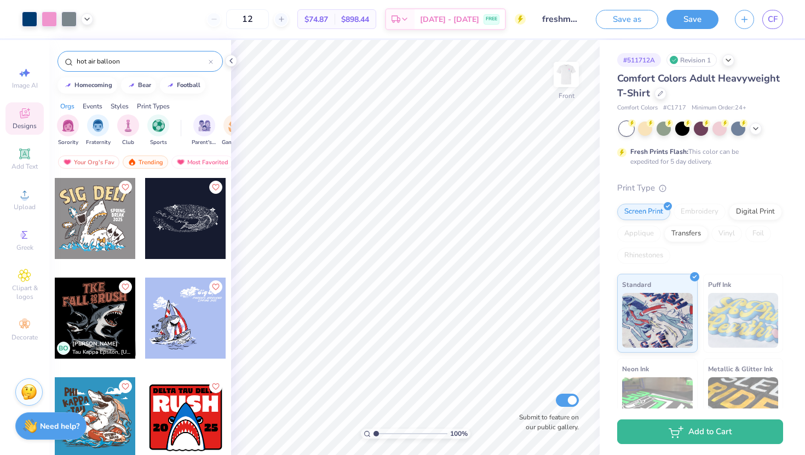
type input "hot air balloon"
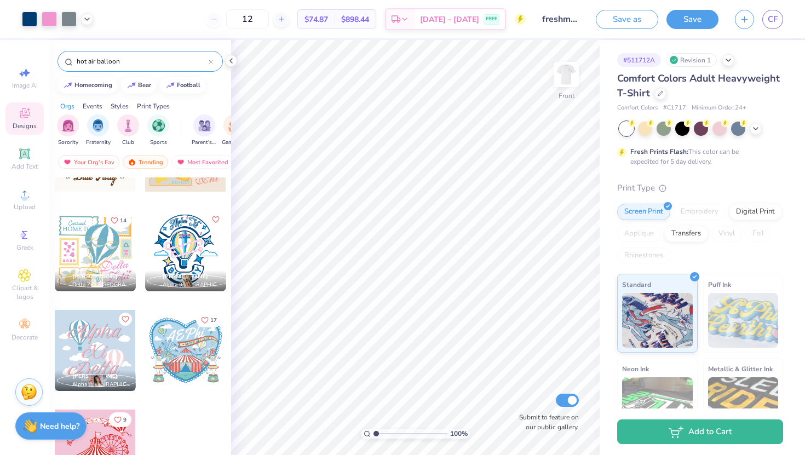
scroll to position [80, 0]
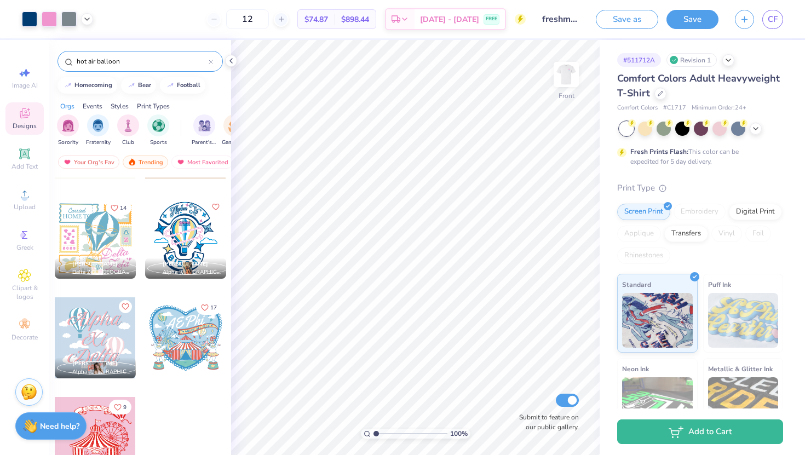
click at [213, 66] on div "hot air balloon" at bounding box center [139, 61] width 165 height 21
click at [212, 63] on icon at bounding box center [211, 62] width 4 height 4
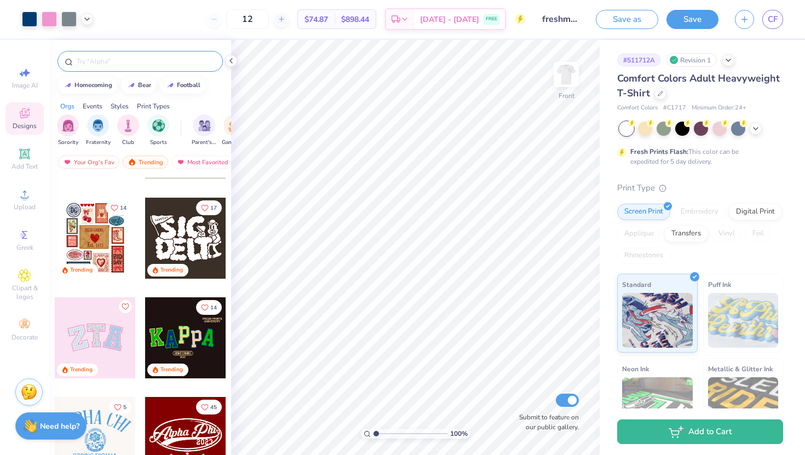
click at [164, 62] on input "text" at bounding box center [146, 61] width 140 height 11
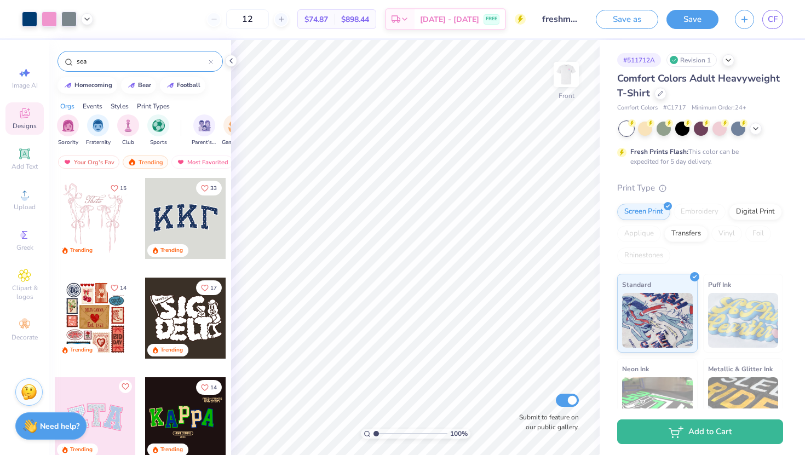
type input "sea"
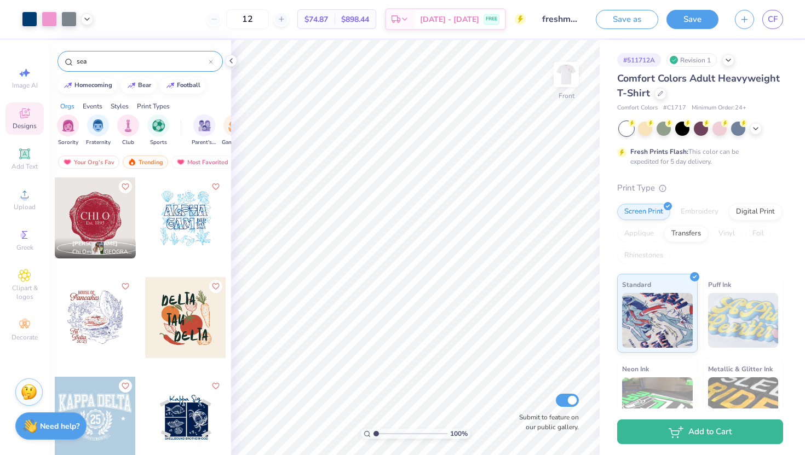
scroll to position [1100, 0]
